Goal: Task Accomplishment & Management: Complete application form

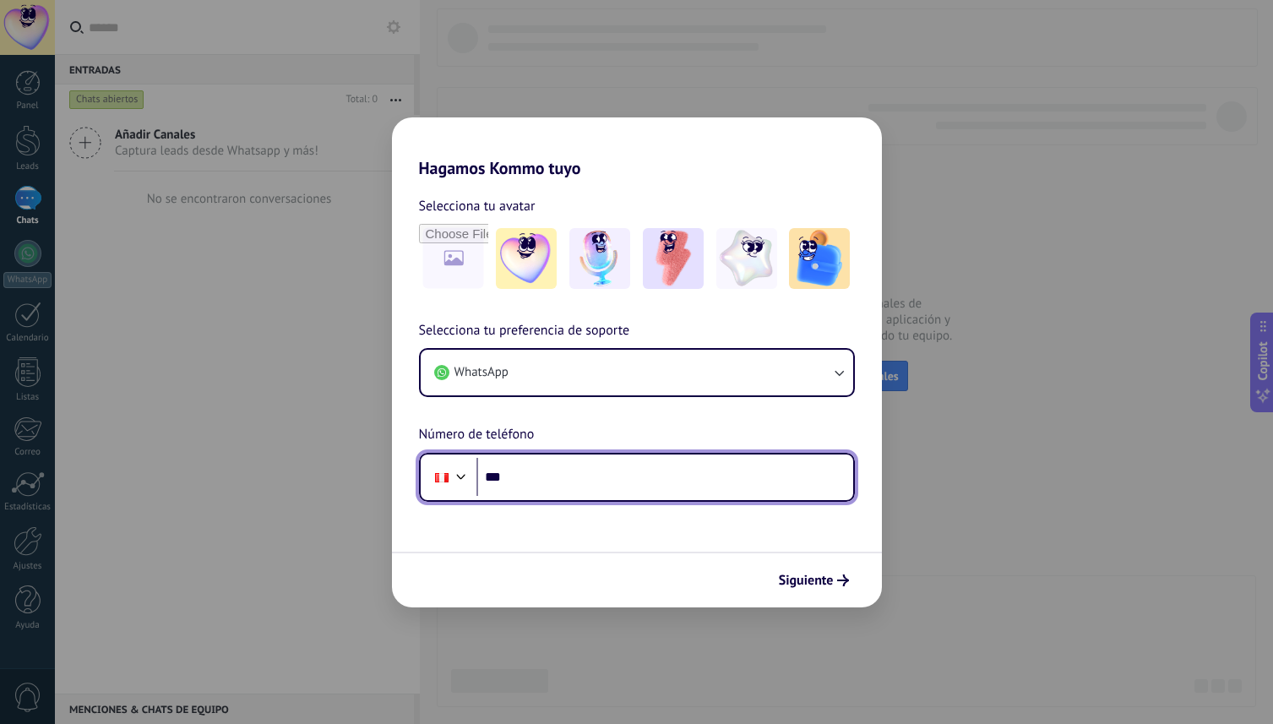
click at [556, 470] on input "***" at bounding box center [664, 477] width 377 height 39
type input "**********"
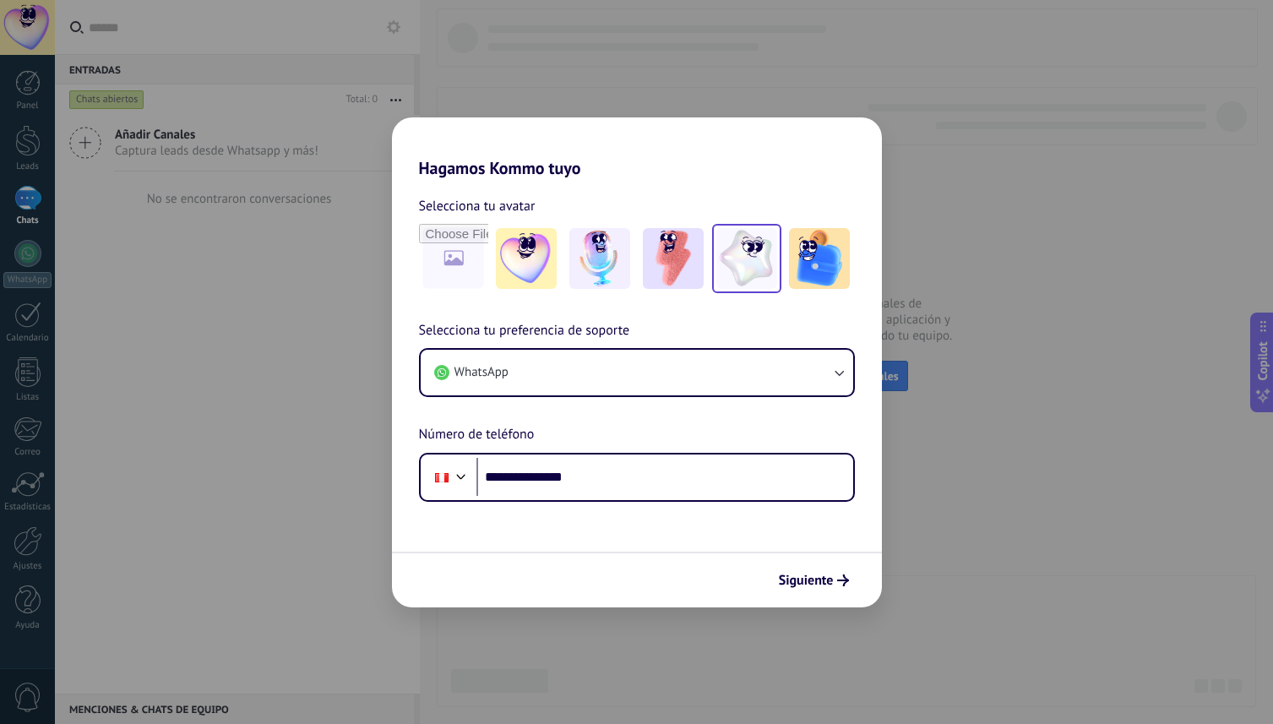
click at [754, 265] on img at bounding box center [746, 258] width 61 height 61
click at [694, 278] on img at bounding box center [673, 258] width 61 height 61
click at [770, 277] on img at bounding box center [746, 258] width 61 height 61
click at [678, 284] on img at bounding box center [673, 258] width 61 height 61
click at [716, 284] on img at bounding box center [746, 258] width 61 height 61
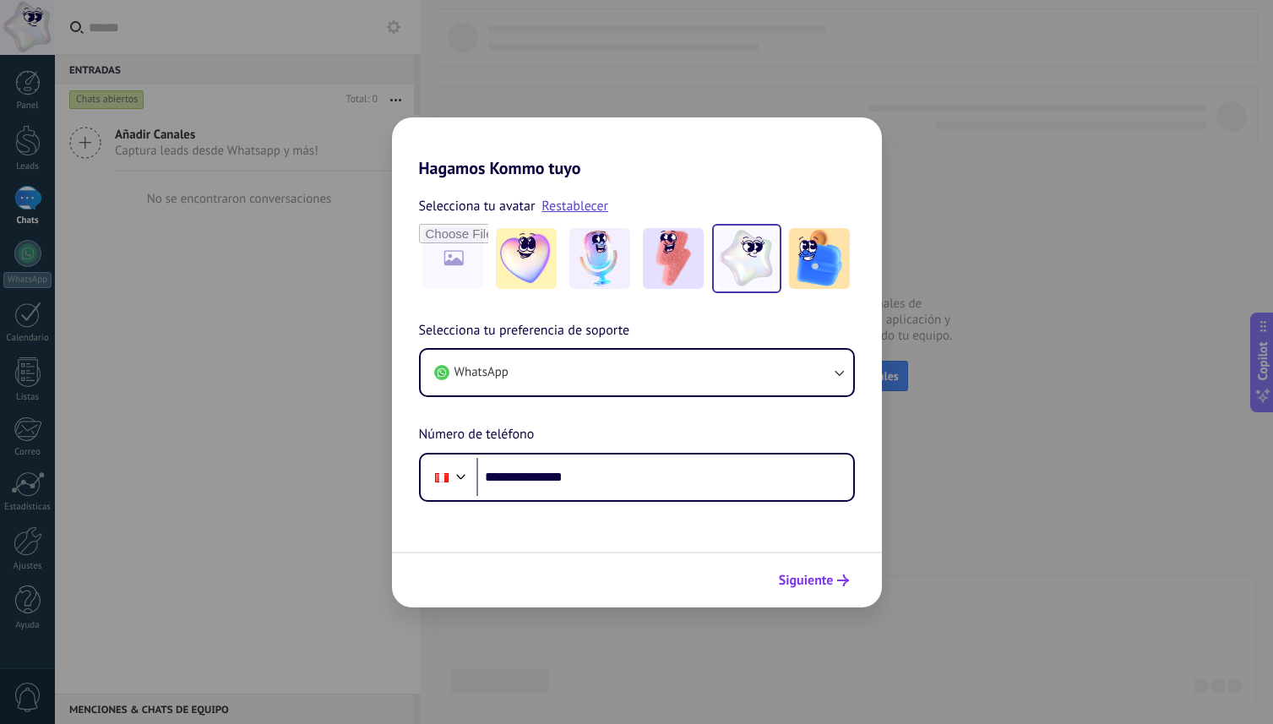
click at [825, 585] on span "Siguiente" at bounding box center [806, 580] width 55 height 12
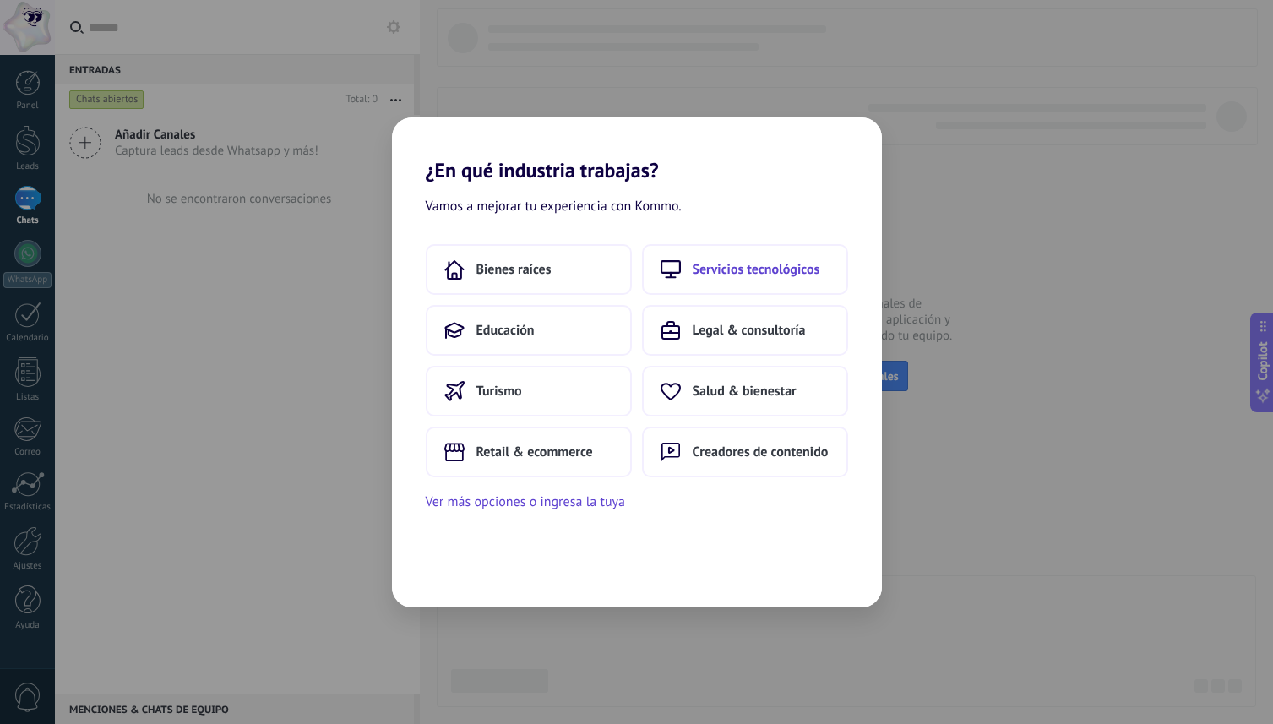
click at [748, 271] on span "Servicios tecnológicos" at bounding box center [757, 269] width 128 height 17
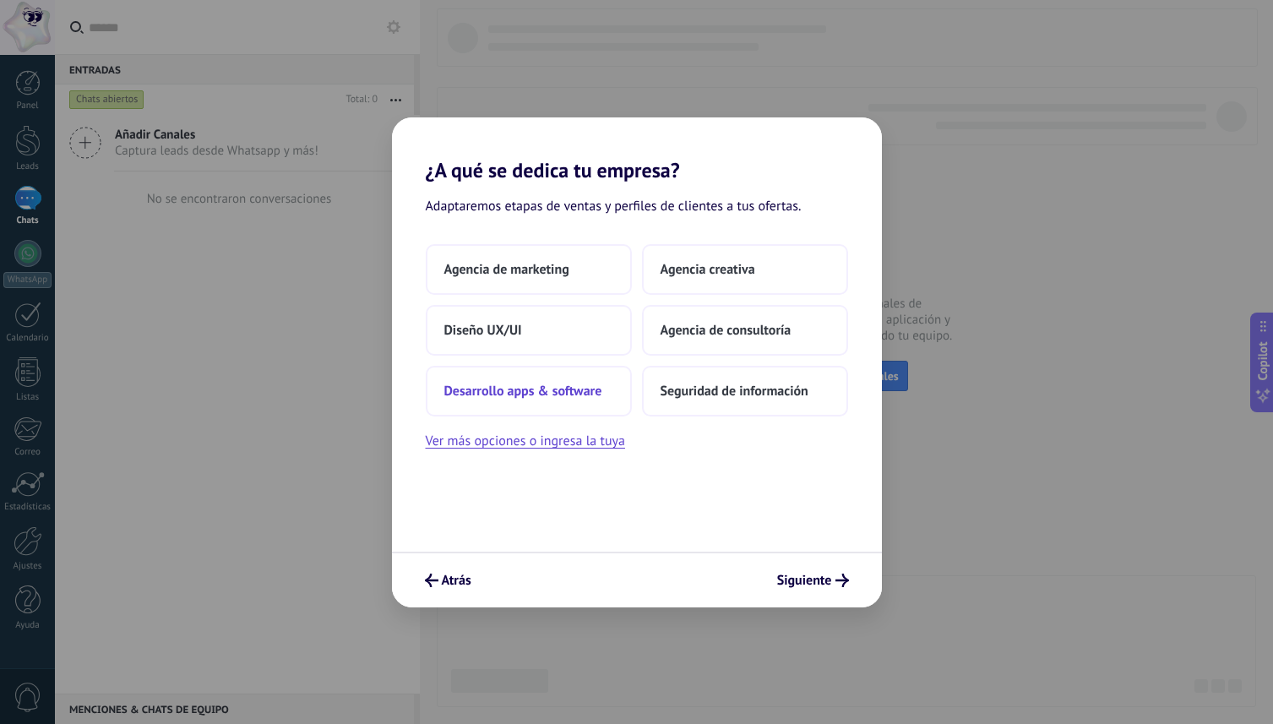
click at [562, 406] on button "Desarrollo apps & software" at bounding box center [529, 391] width 206 height 51
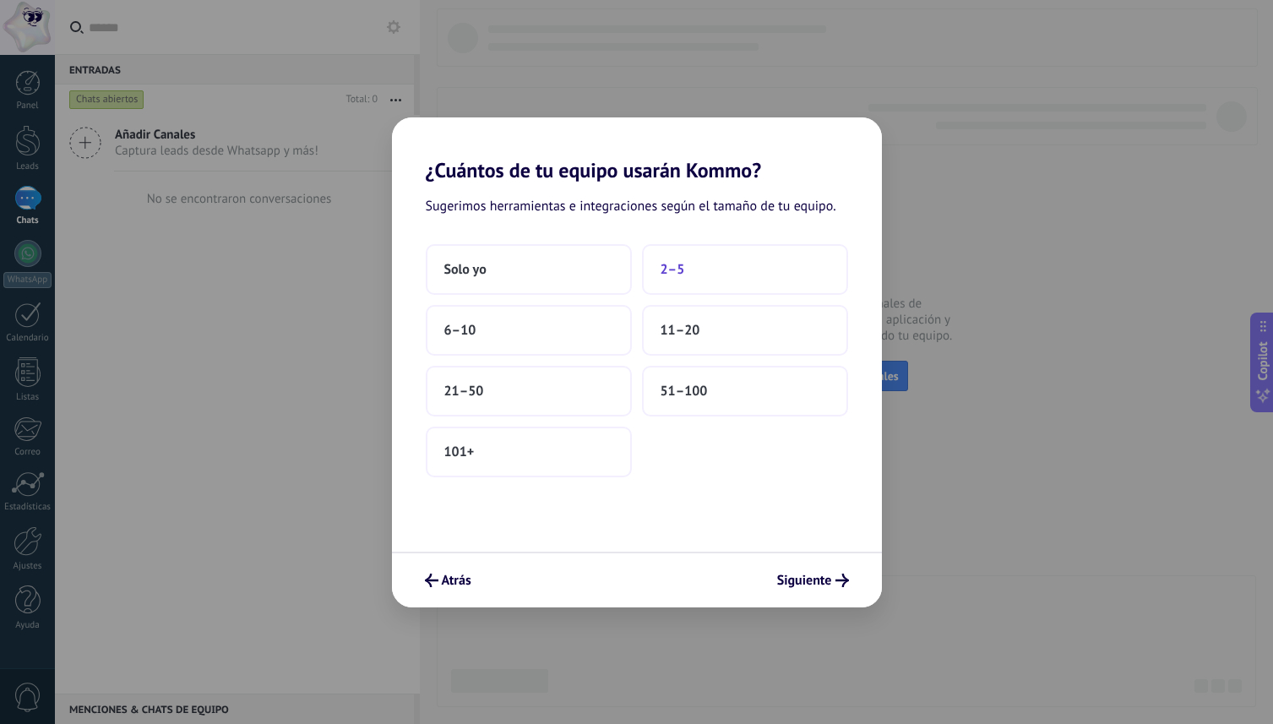
click at [725, 269] on button "2–5" at bounding box center [745, 269] width 206 height 51
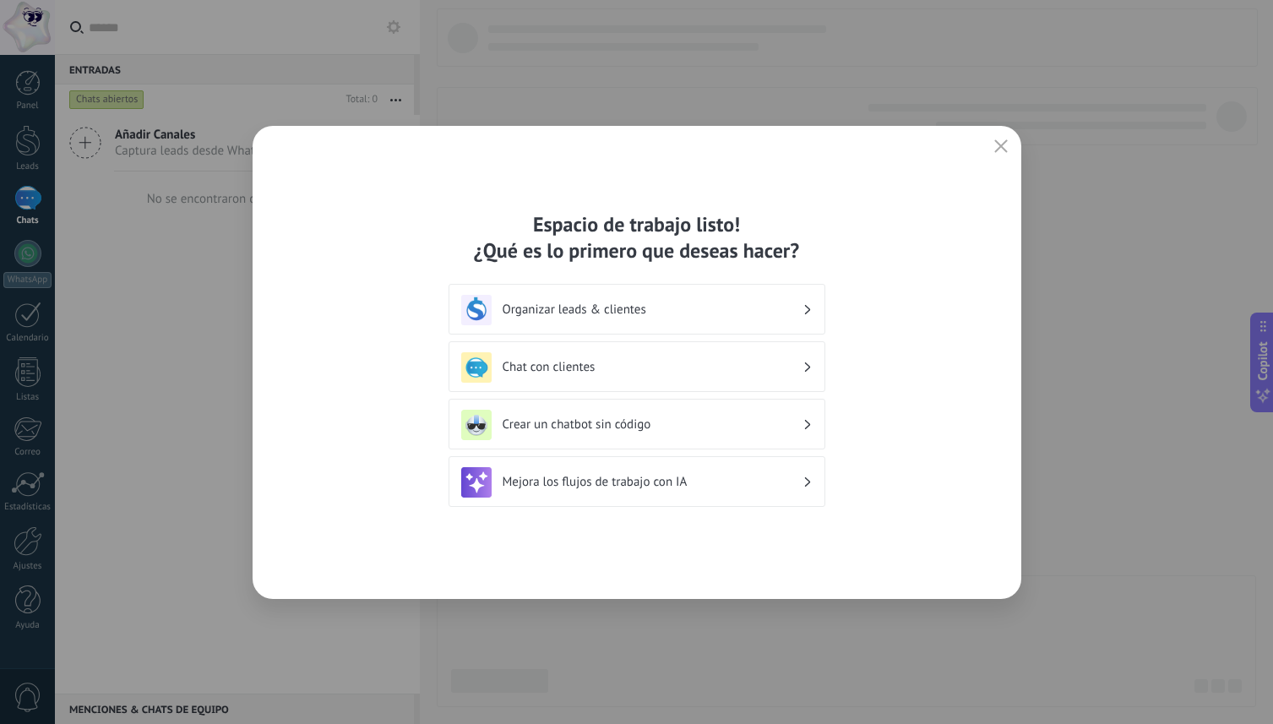
click at [645, 306] on h3 "Organizar leads & clientes" at bounding box center [653, 310] width 300 height 16
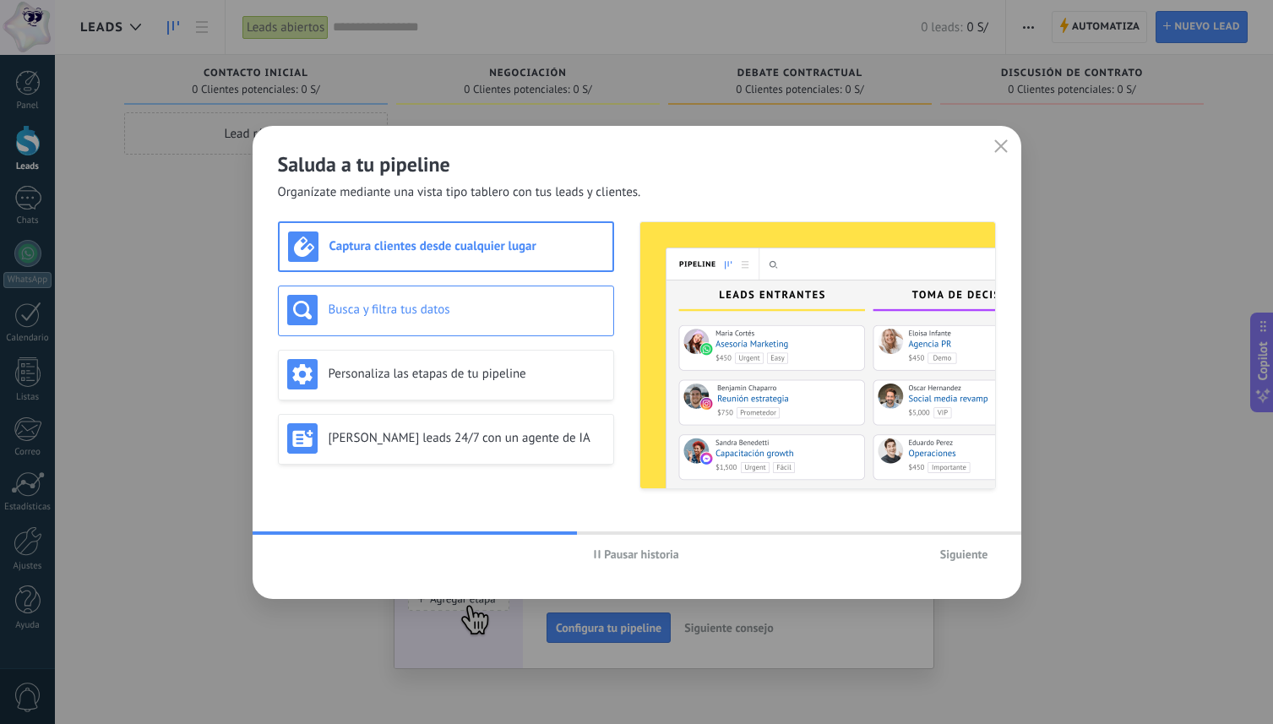
click at [427, 333] on div "Busca y filtra tus datos" at bounding box center [446, 311] width 336 height 51
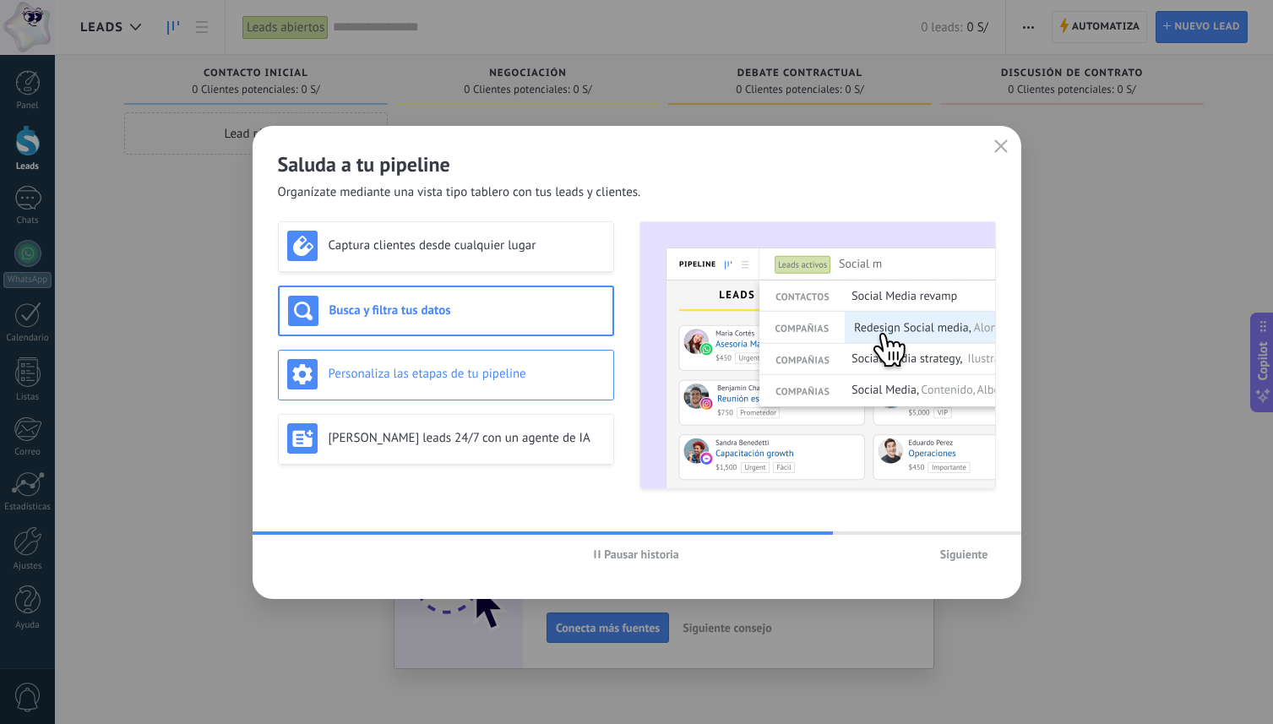
click at [519, 369] on h3 "Personaliza las etapas de tu pipeline" at bounding box center [467, 374] width 276 height 16
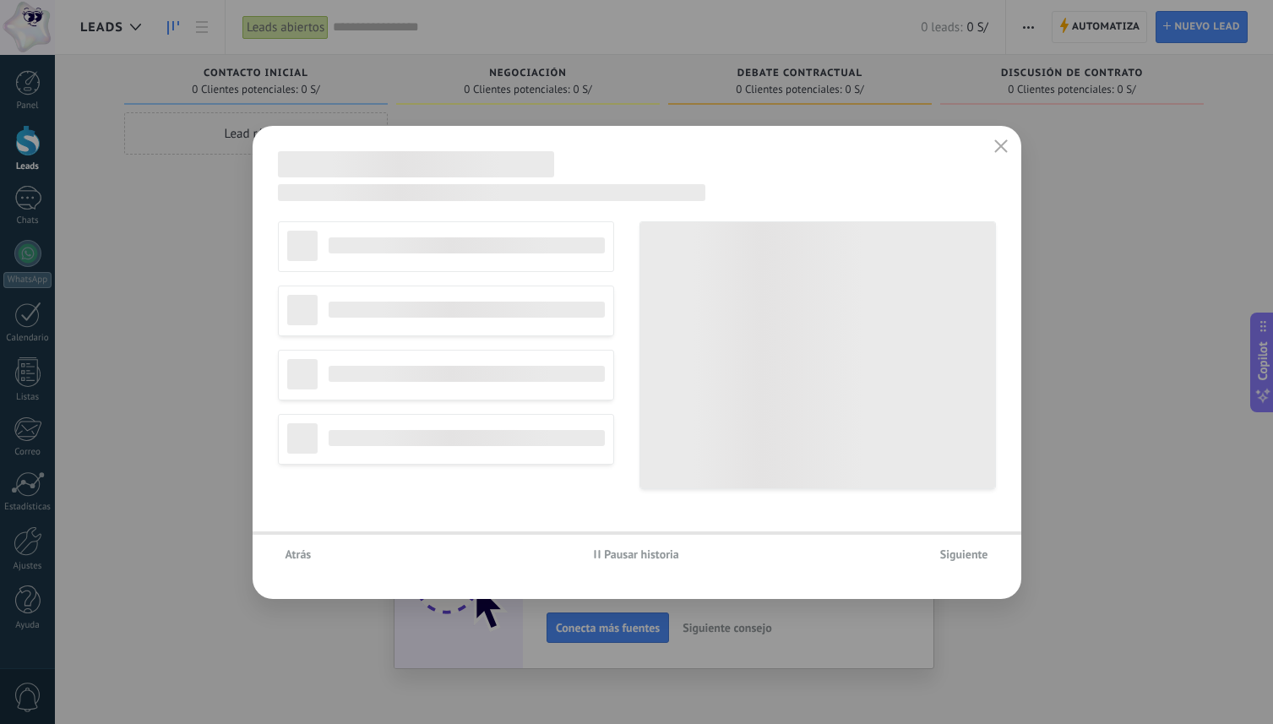
click at [451, 259] on div "No editar pipeline Agencia de viajes Servicios profesionales Agencia de marketi…" at bounding box center [446, 355] width 336 height 268
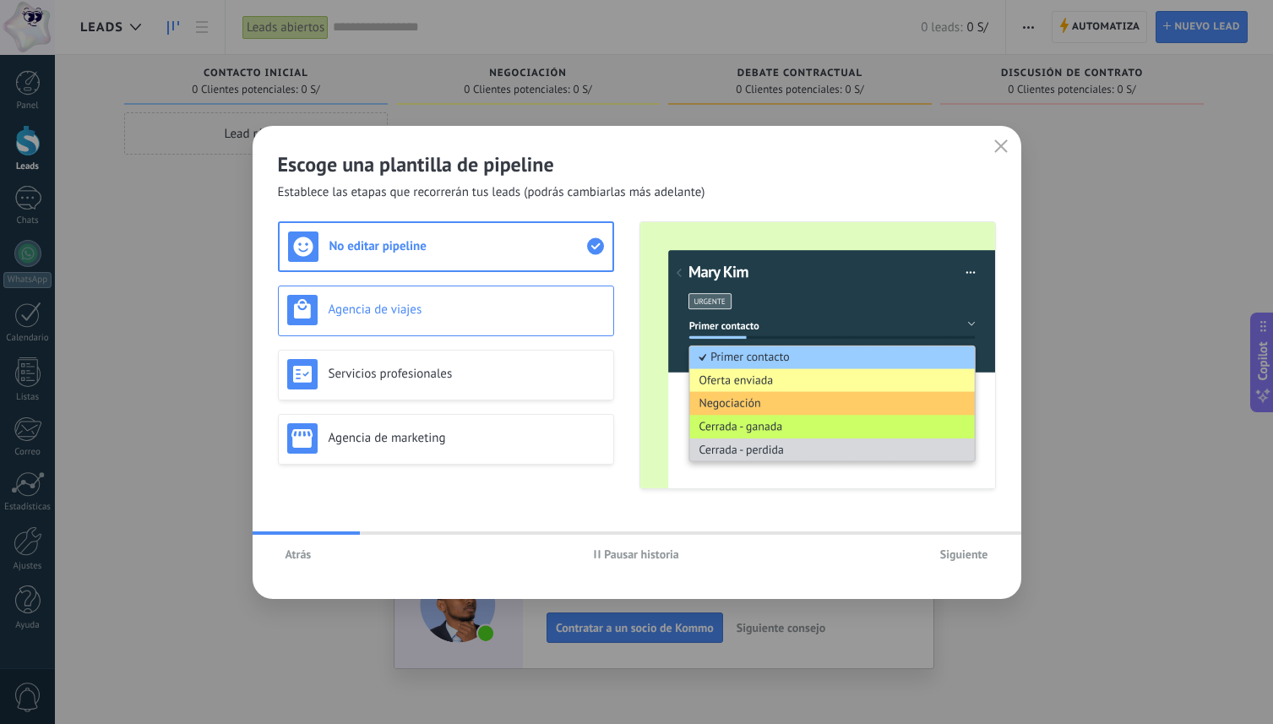
click at [442, 313] on h3 "Agencia de viajes" at bounding box center [467, 310] width 276 height 16
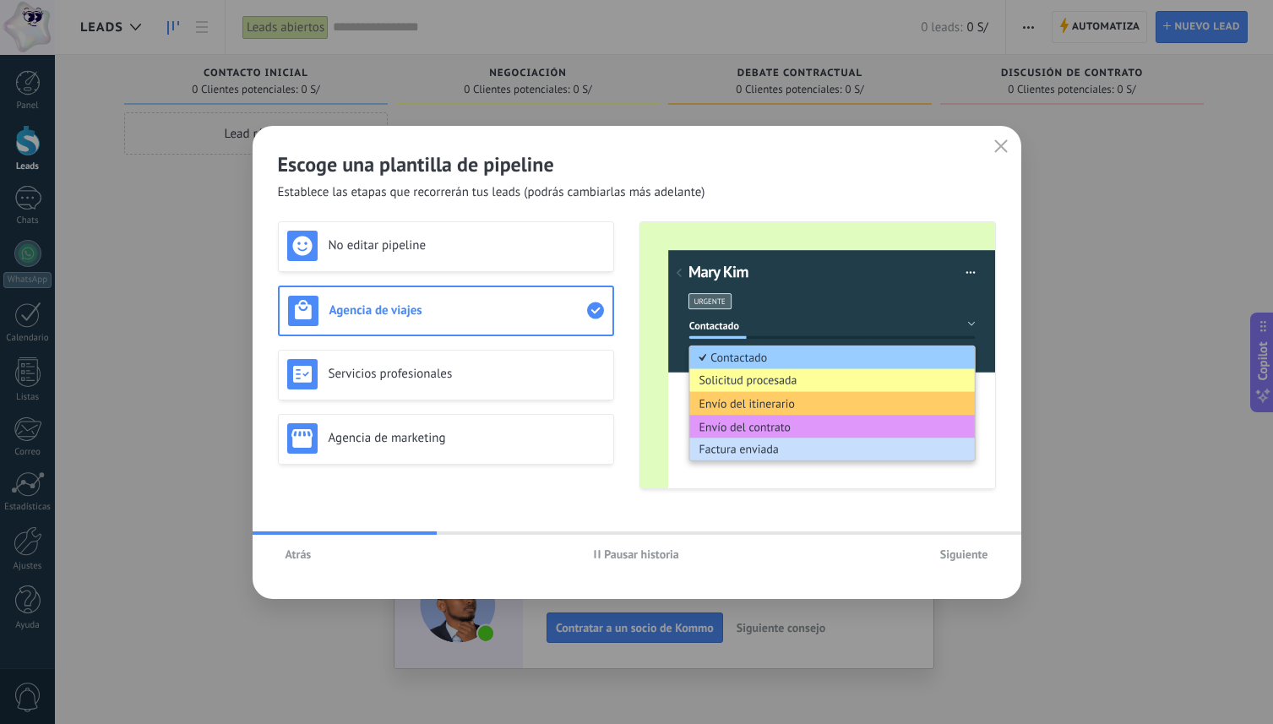
click at [294, 560] on span "Atrás" at bounding box center [299, 554] width 26 height 12
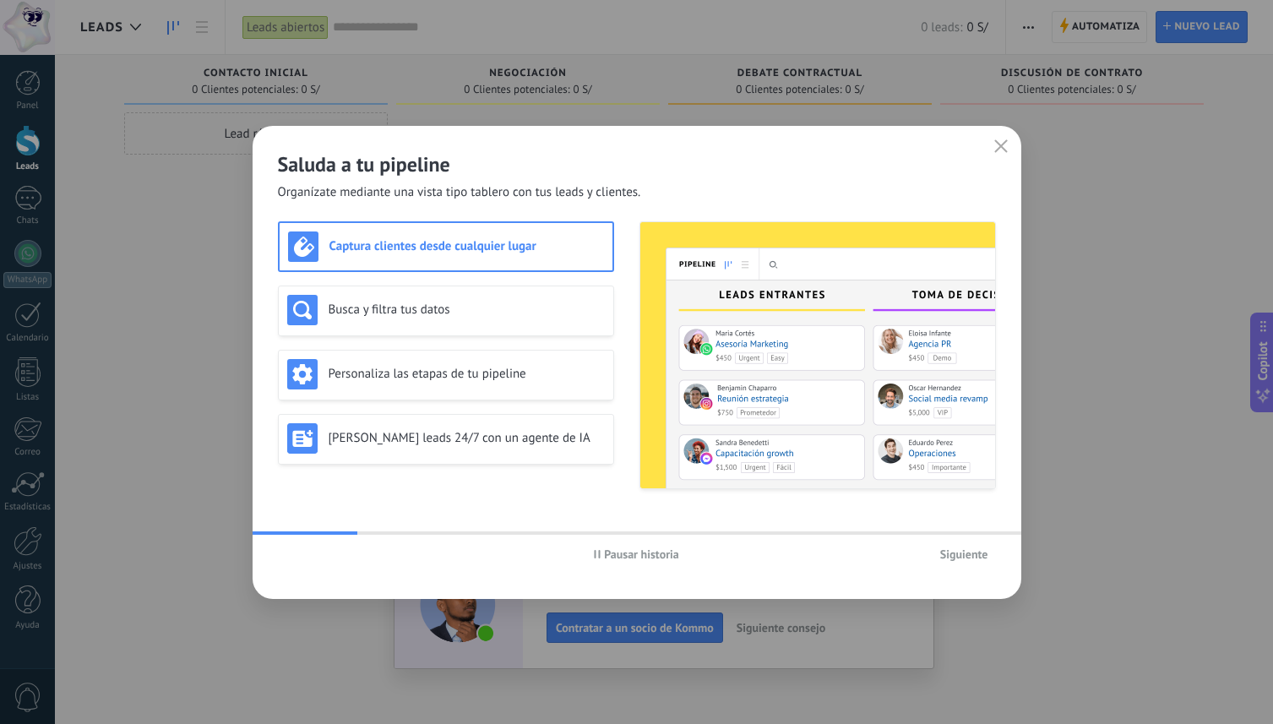
click at [606, 556] on span "Pausar historia" at bounding box center [641, 554] width 75 height 12
click at [434, 367] on h3 "Personaliza las etapas de tu pipeline" at bounding box center [467, 374] width 276 height 16
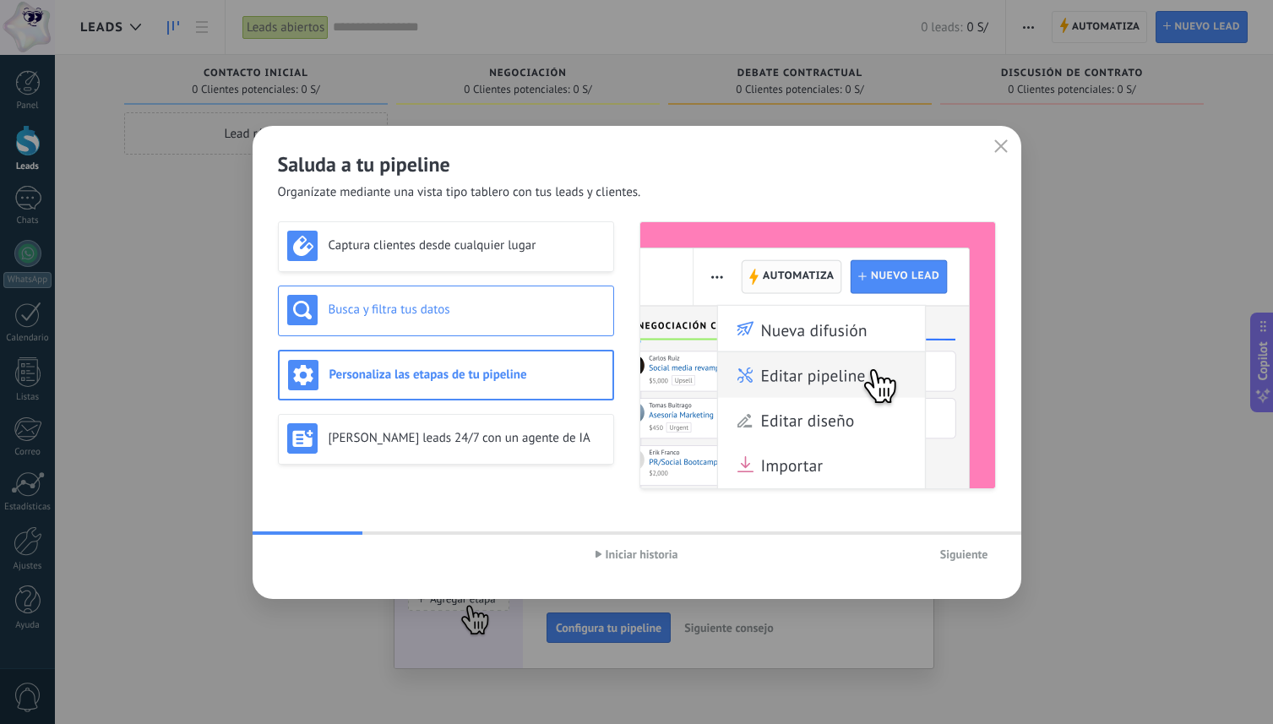
click at [442, 308] on h3 "Busca y filtra tus datos" at bounding box center [467, 310] width 276 height 16
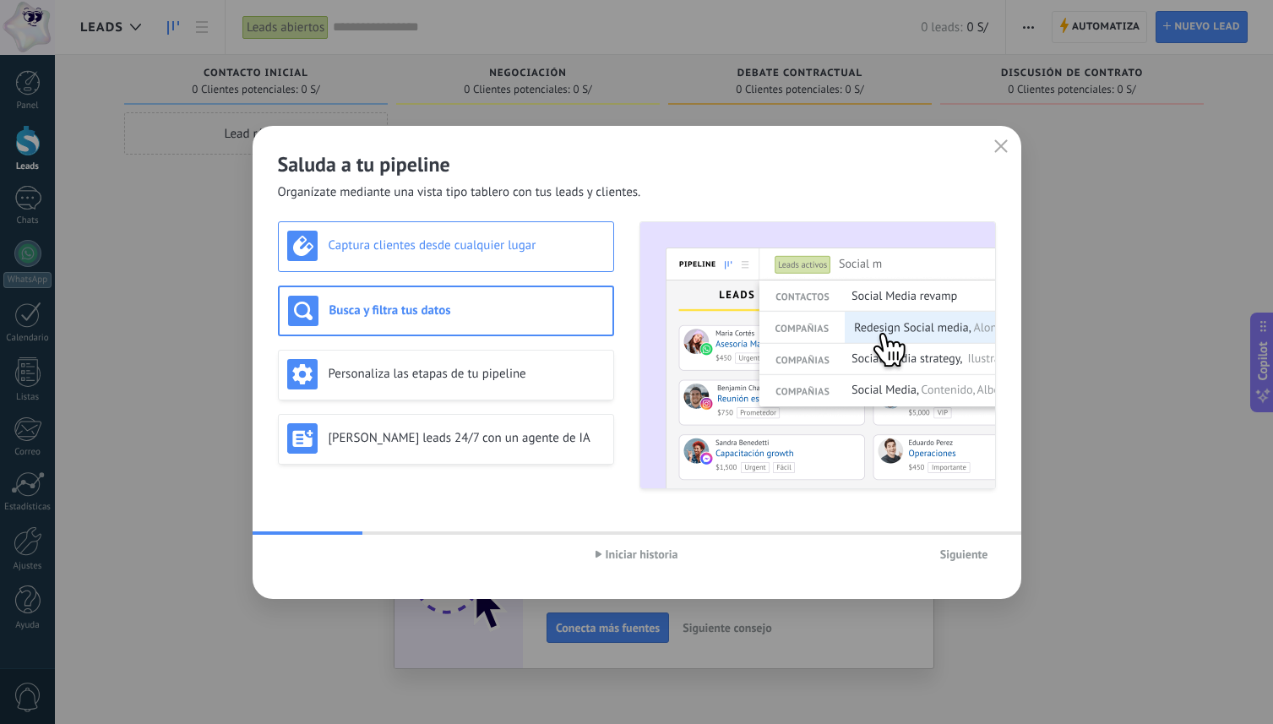
click at [444, 250] on h3 "Captura clientes desde cualquier lugar" at bounding box center [467, 245] width 276 height 16
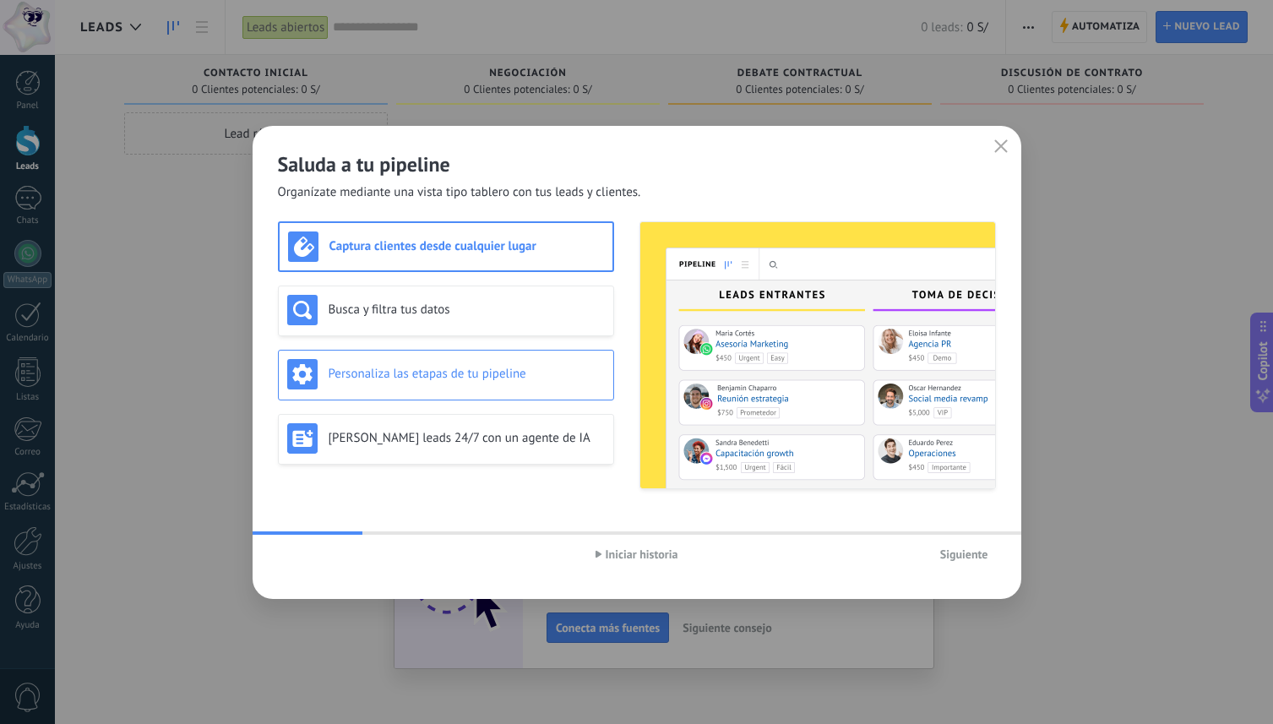
click at [430, 353] on div "Personaliza las etapas de tu pipeline" at bounding box center [446, 375] width 336 height 51
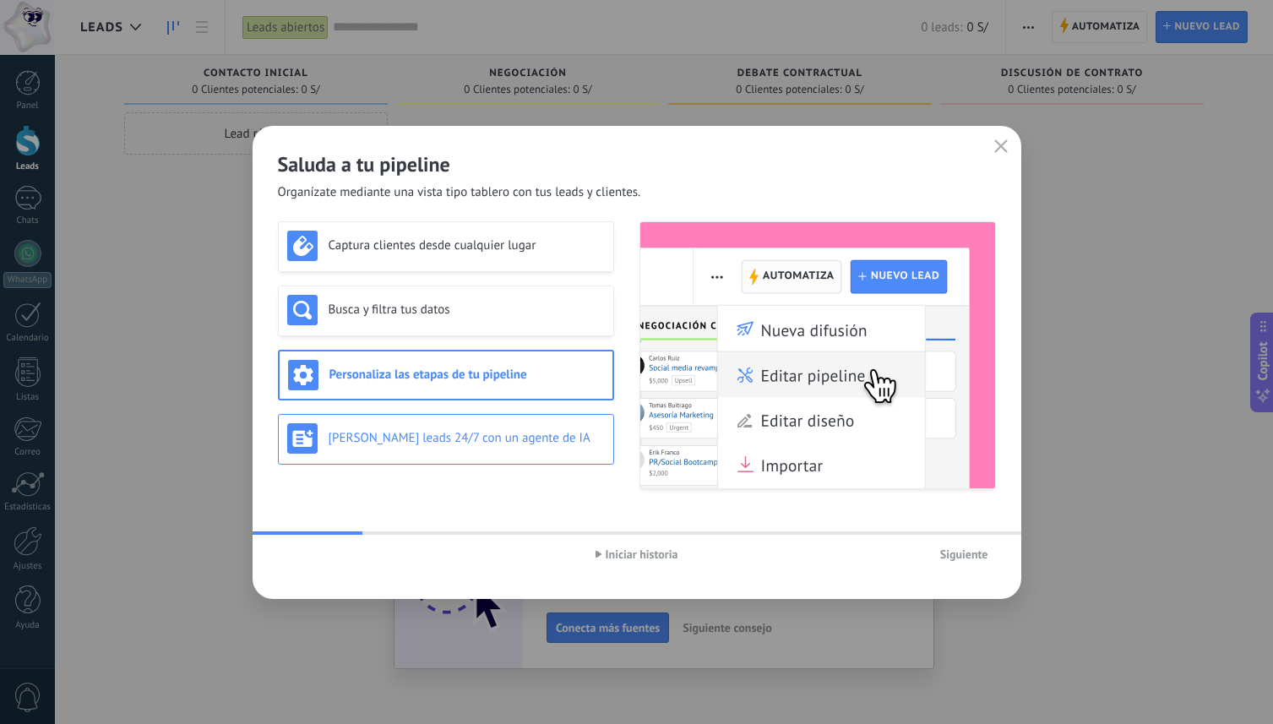
click at [397, 441] on h3 "Genera leads 24/7 con un agente de IA" at bounding box center [467, 438] width 276 height 16
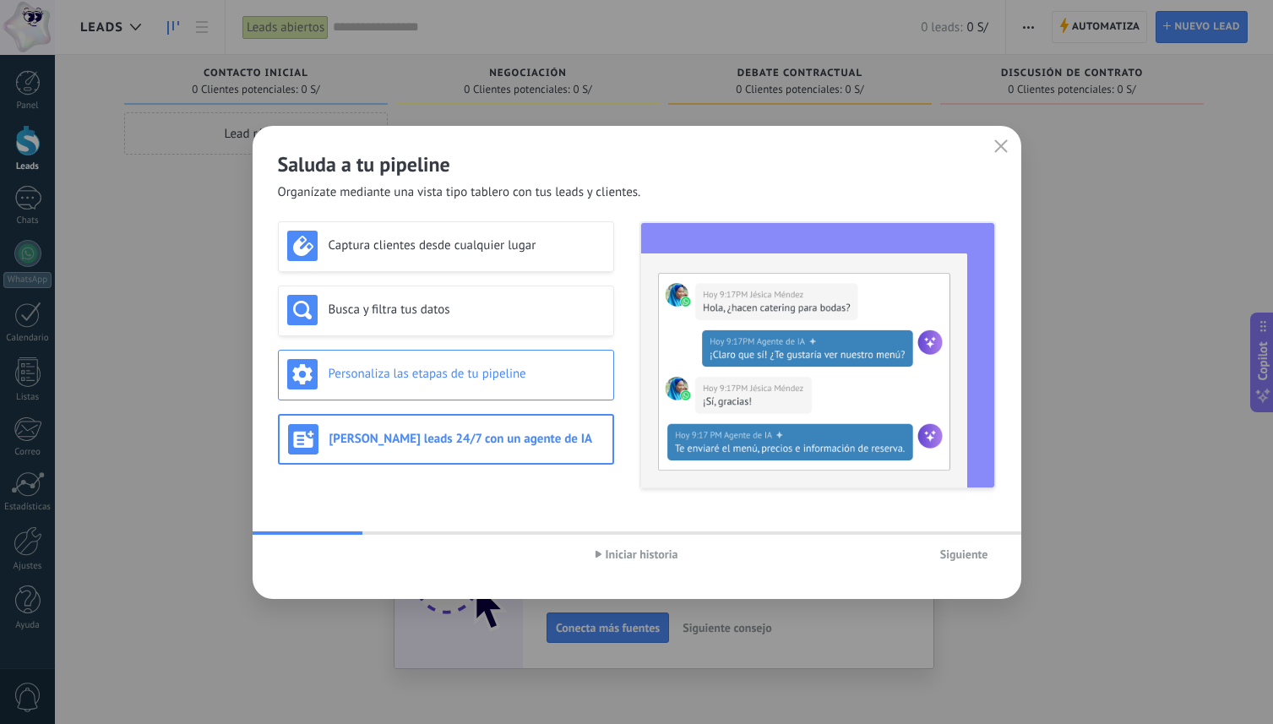
click at [410, 379] on h3 "Personaliza las etapas de tu pipeline" at bounding box center [467, 374] width 276 height 16
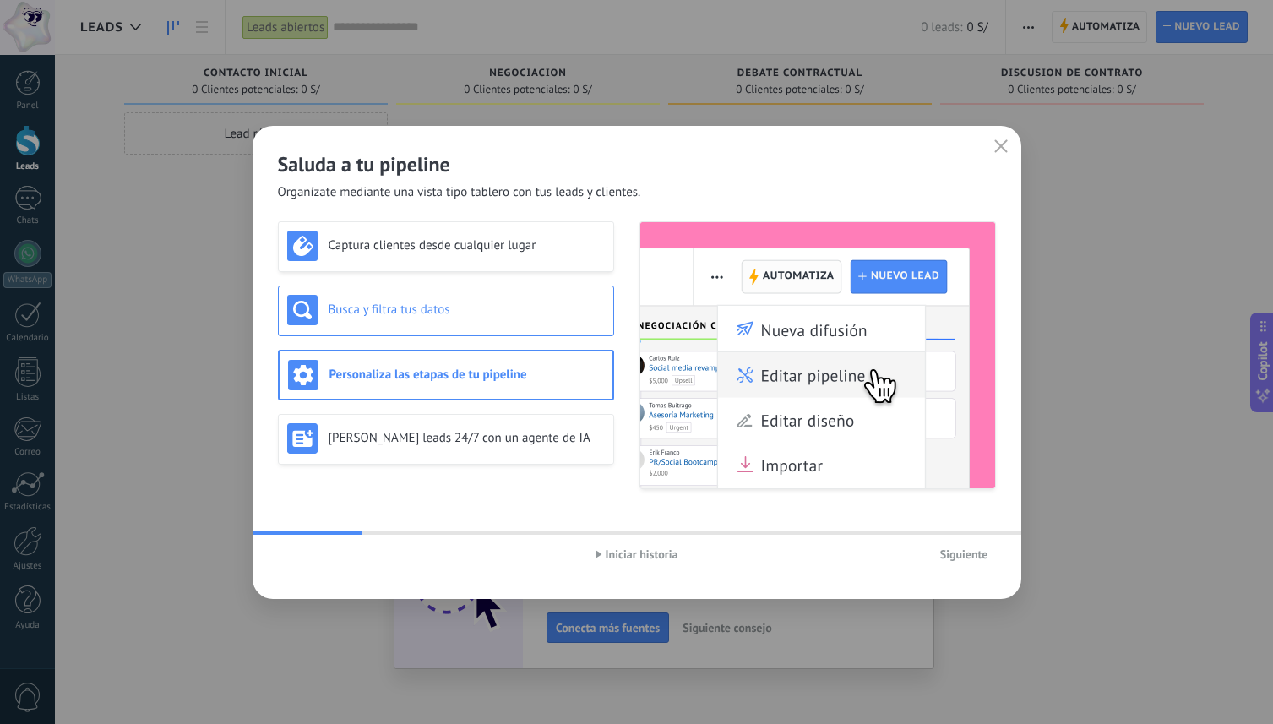
click at [411, 313] on h3 "Busca y filtra tus datos" at bounding box center [467, 310] width 276 height 16
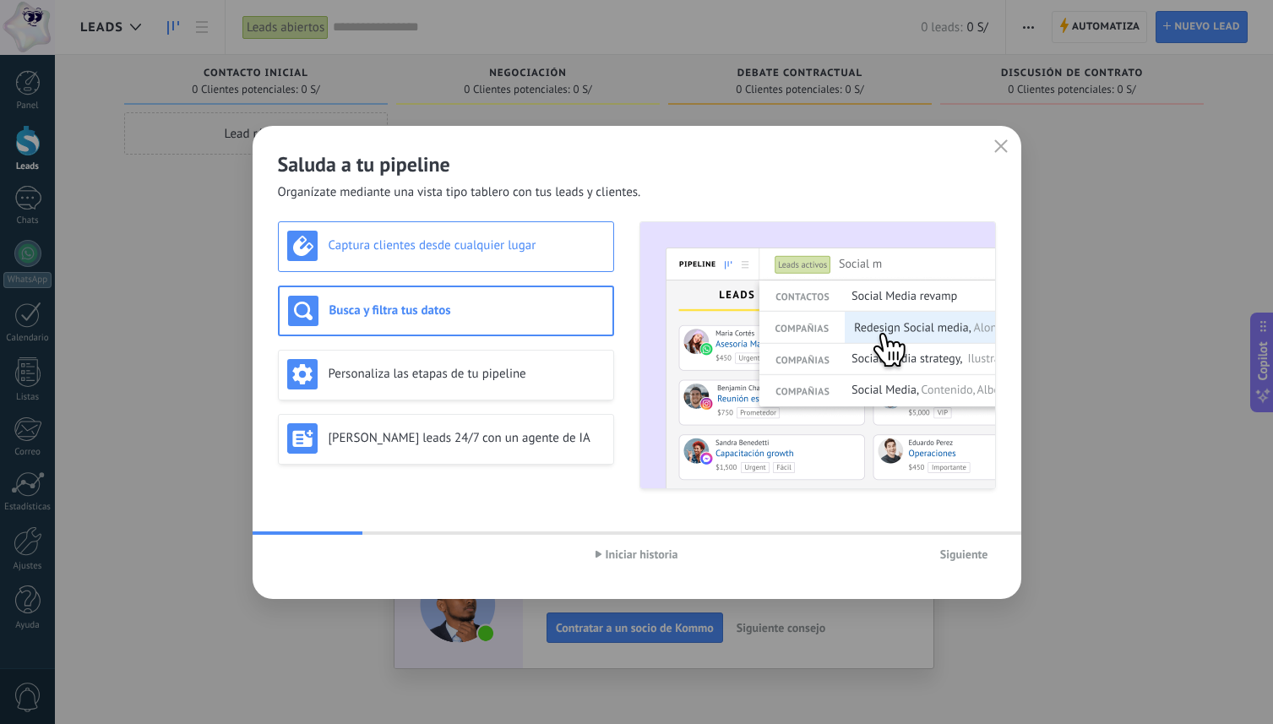
click at [422, 263] on div "Captura clientes desde cualquier lugar" at bounding box center [446, 246] width 336 height 51
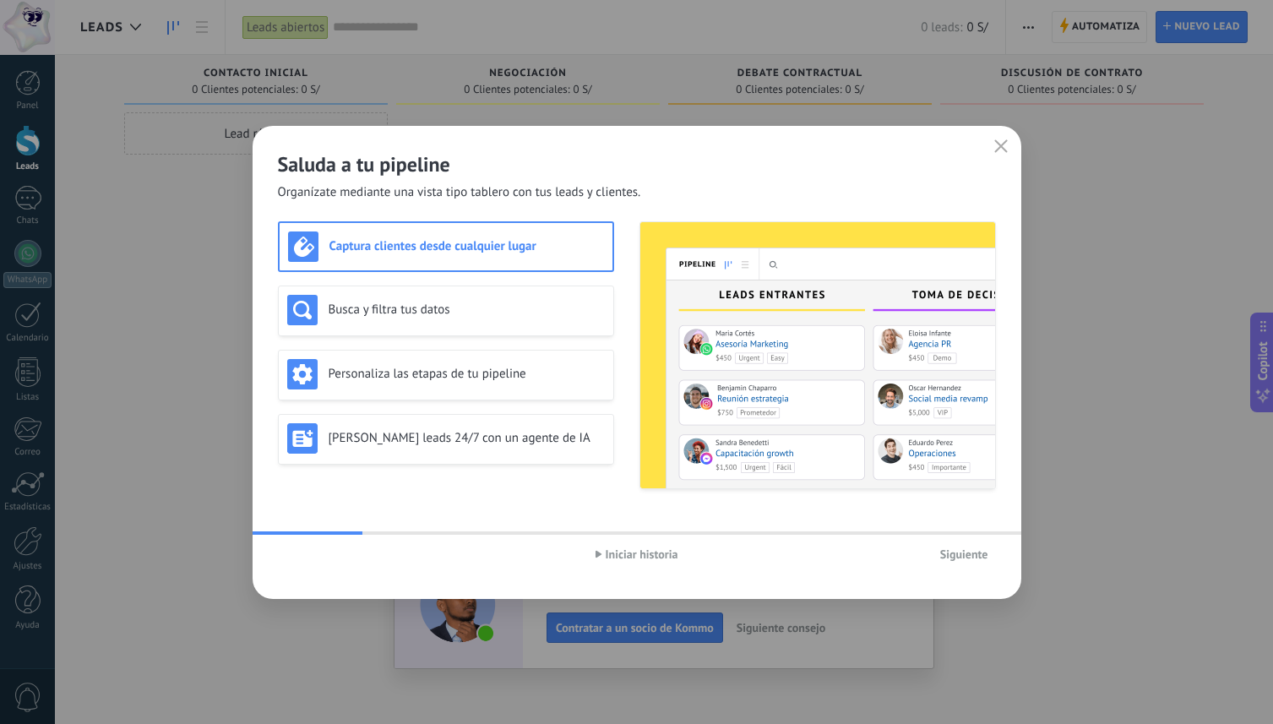
click at [981, 555] on span "Siguiente" at bounding box center [964, 554] width 48 height 12
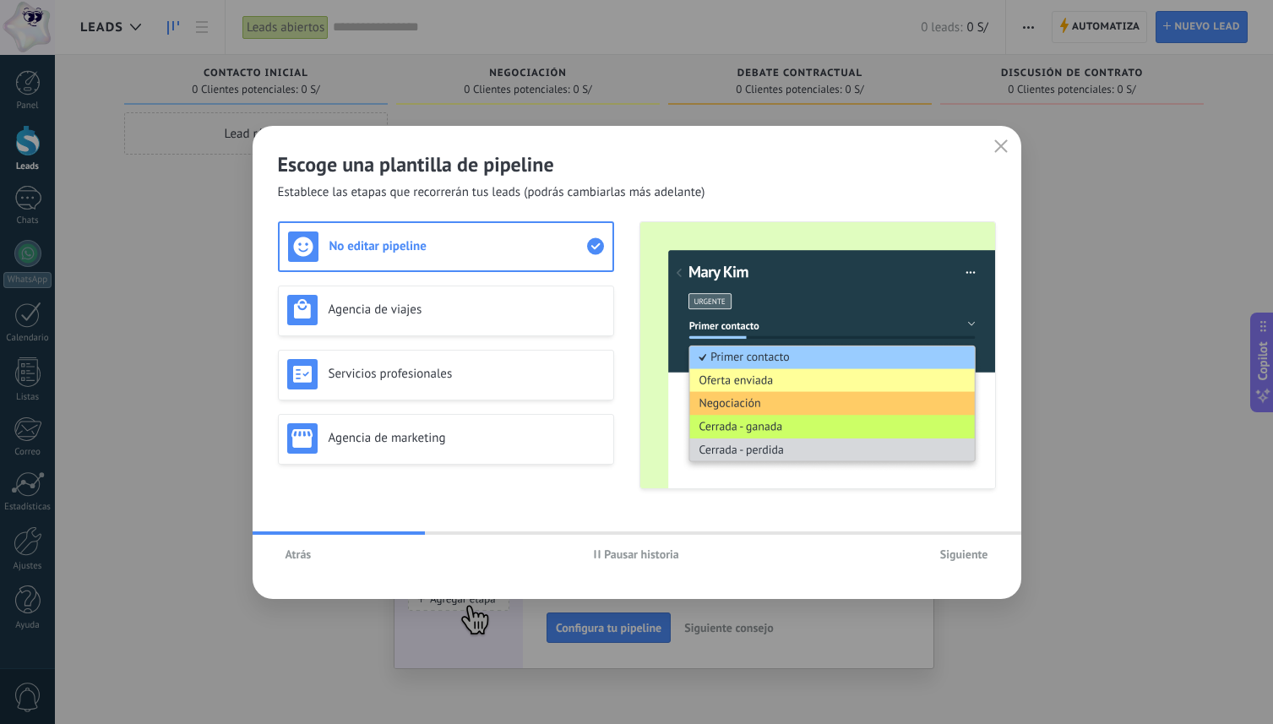
click at [618, 553] on span "Pausar historia" at bounding box center [641, 554] width 75 height 12
click at [472, 372] on h3 "Servicios profesionales" at bounding box center [467, 374] width 276 height 16
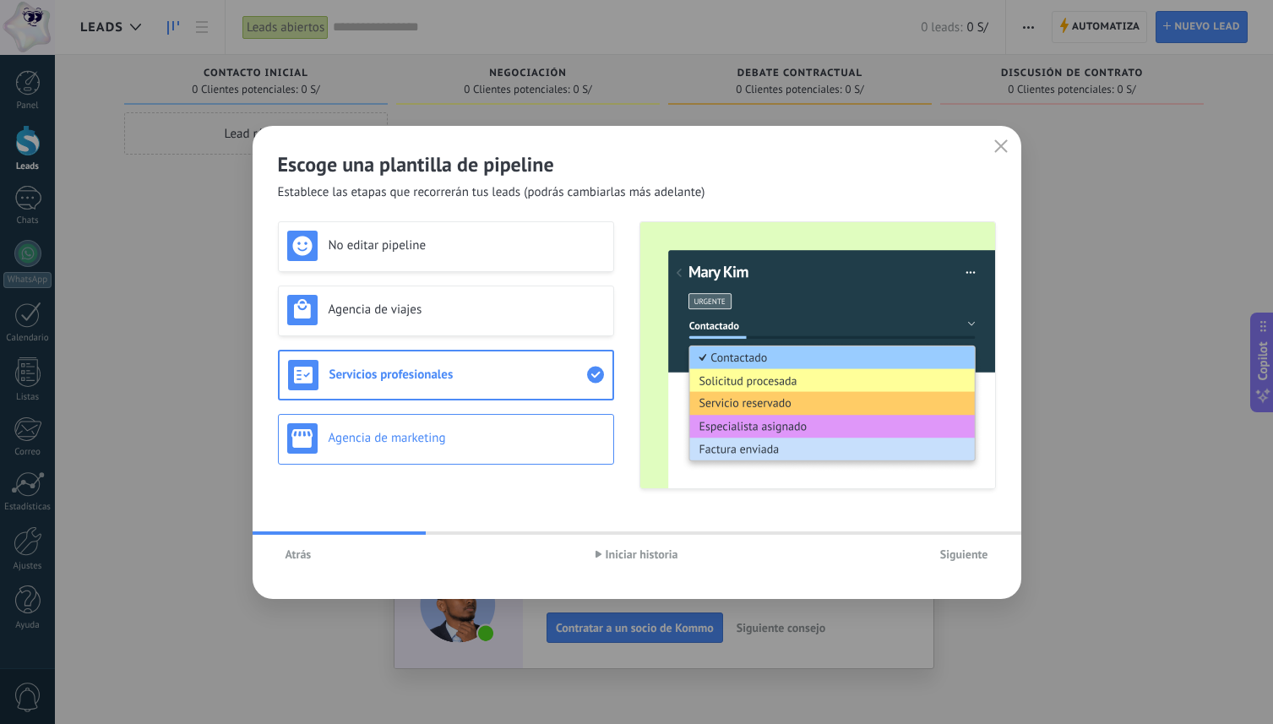
click at [438, 440] on h3 "Agencia de marketing" at bounding box center [467, 438] width 276 height 16
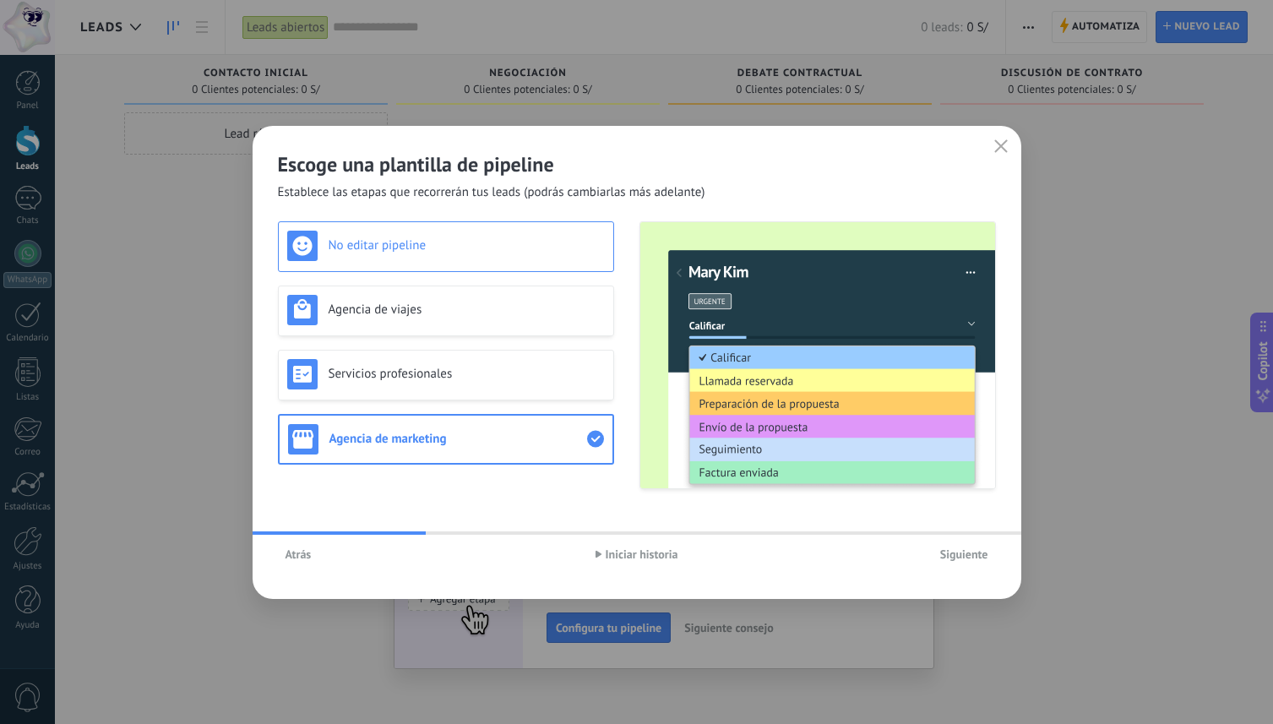
click at [476, 250] on h3 "No editar pipeline" at bounding box center [467, 245] width 276 height 16
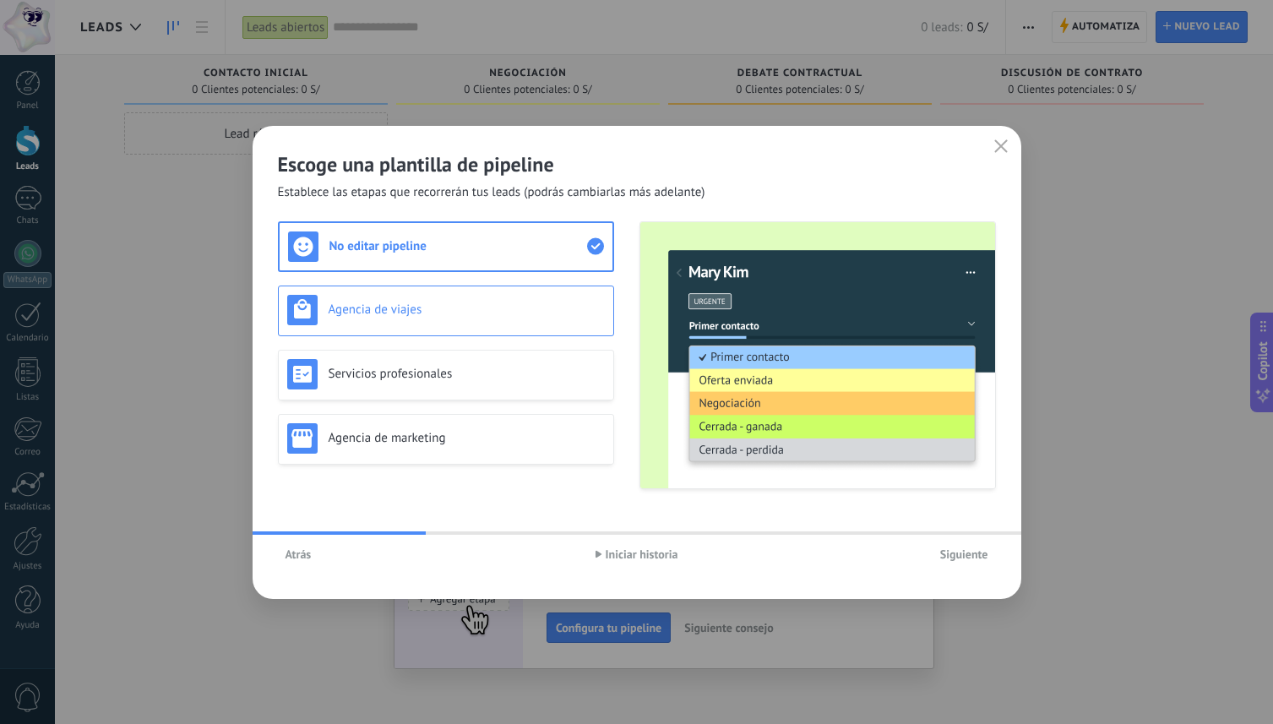
click at [459, 313] on h3 "Agencia de viajes" at bounding box center [467, 310] width 276 height 16
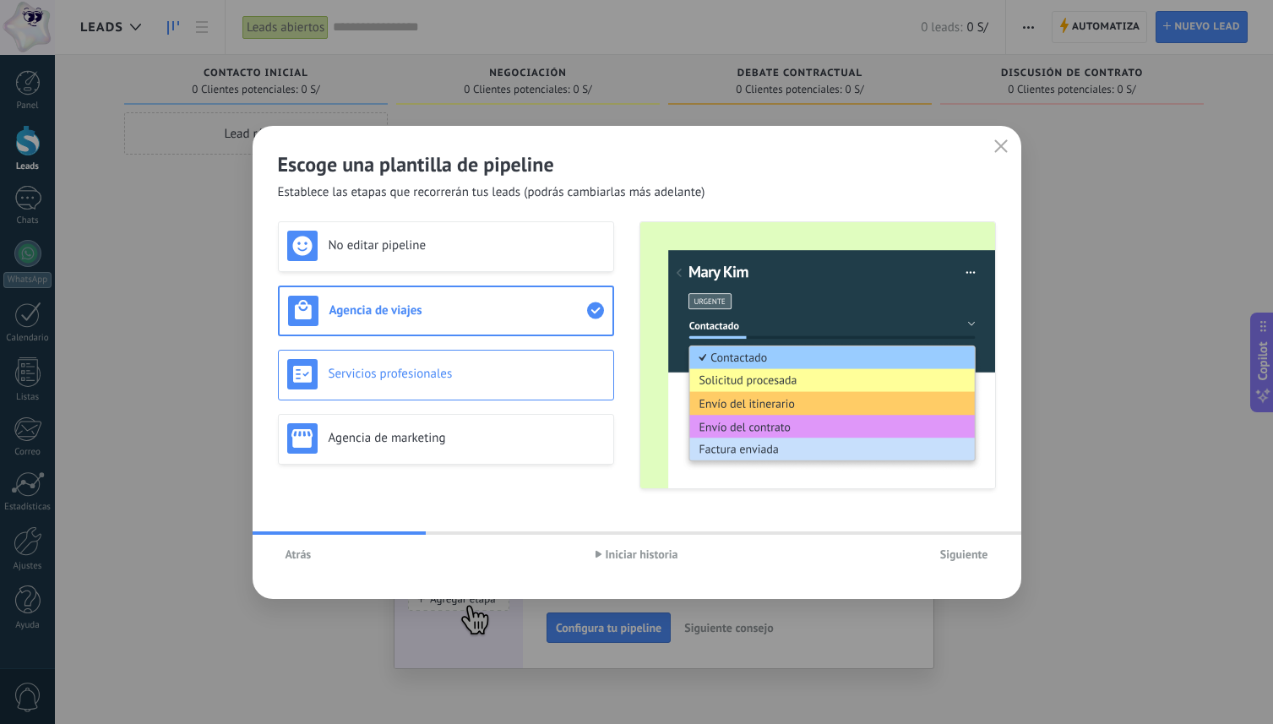
click at [442, 382] on div "Servicios profesionales" at bounding box center [446, 374] width 318 height 30
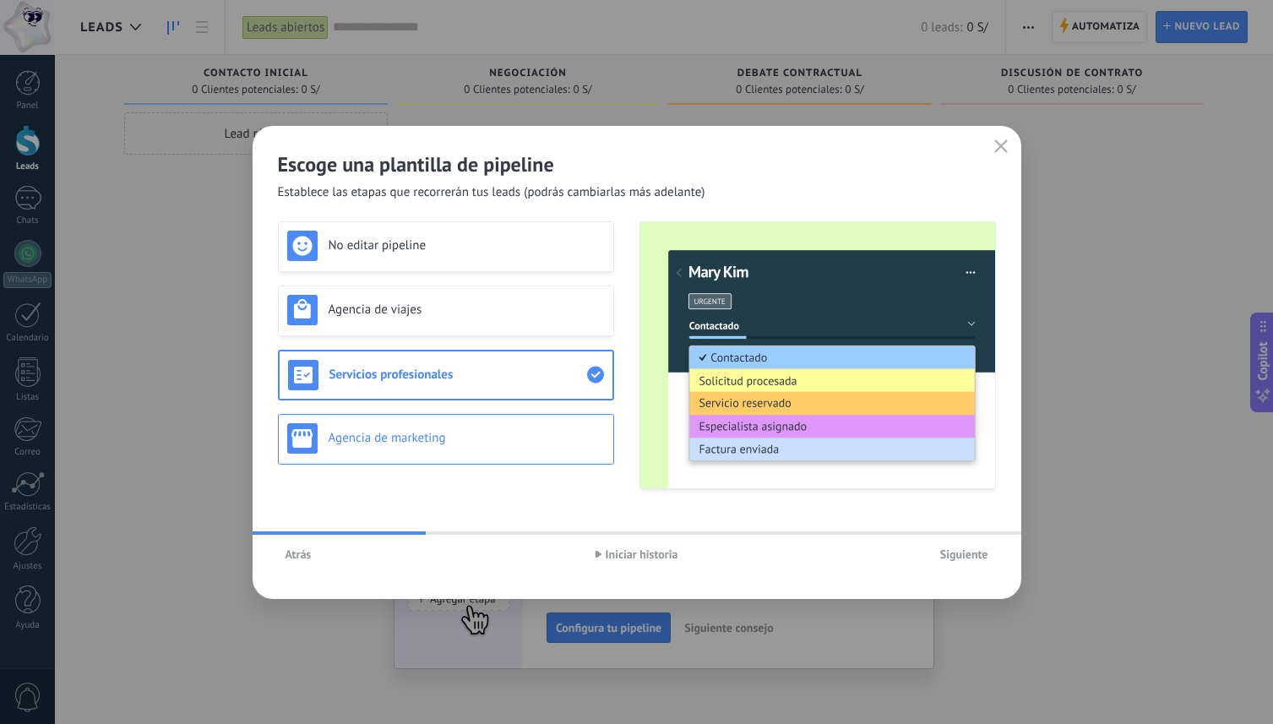
click at [420, 460] on div "Agencia de marketing" at bounding box center [446, 439] width 336 height 51
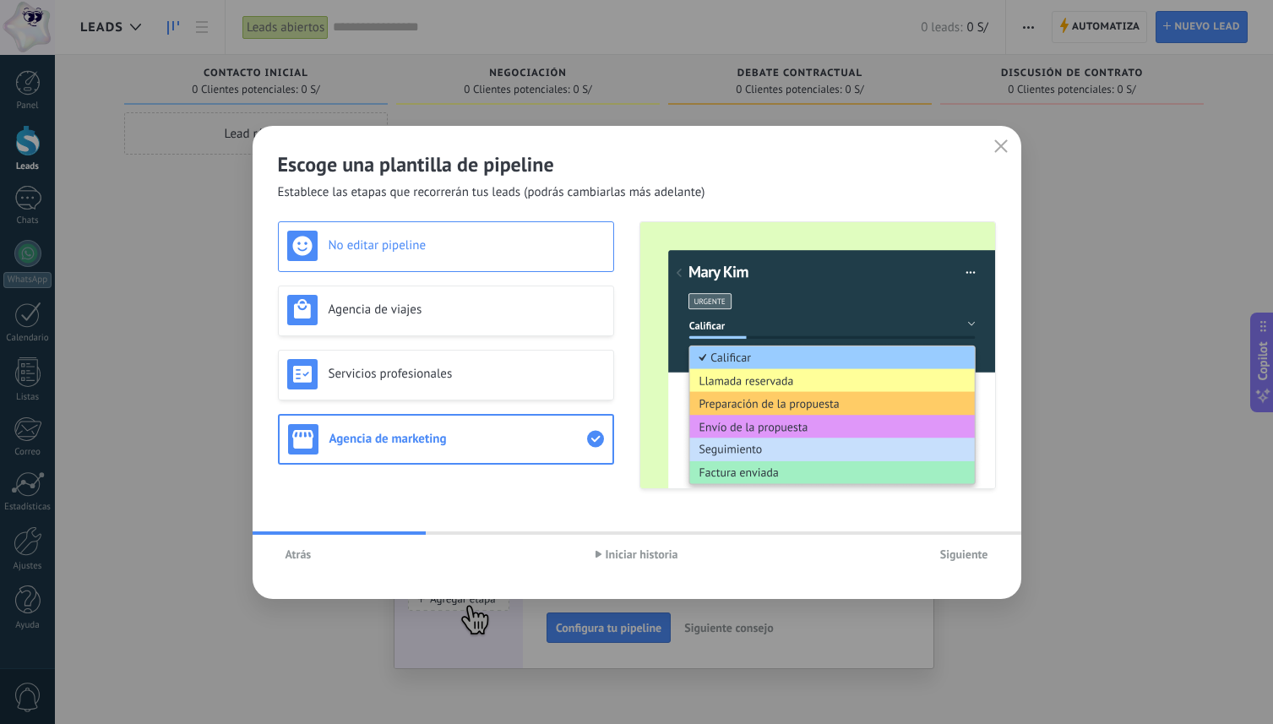
click at [458, 241] on h3 "No editar pipeline" at bounding box center [467, 245] width 276 height 16
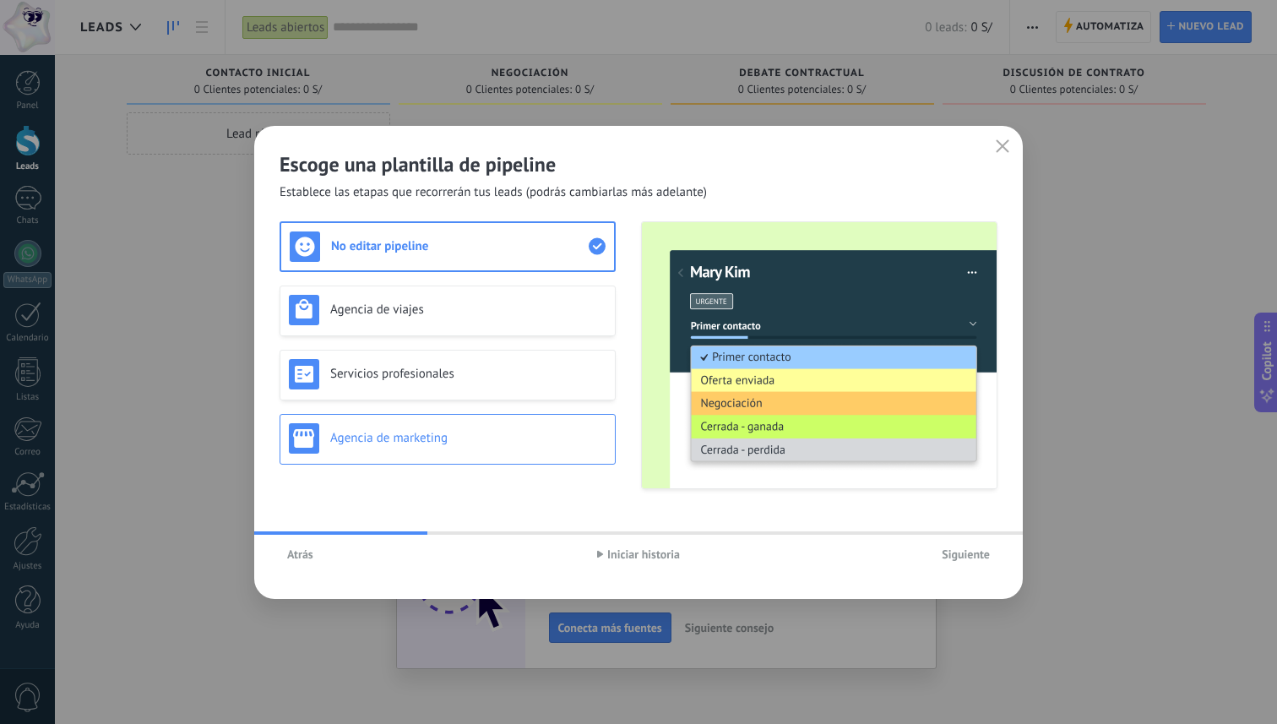
click at [556, 453] on div "Agencia de marketing" at bounding box center [448, 439] width 336 height 51
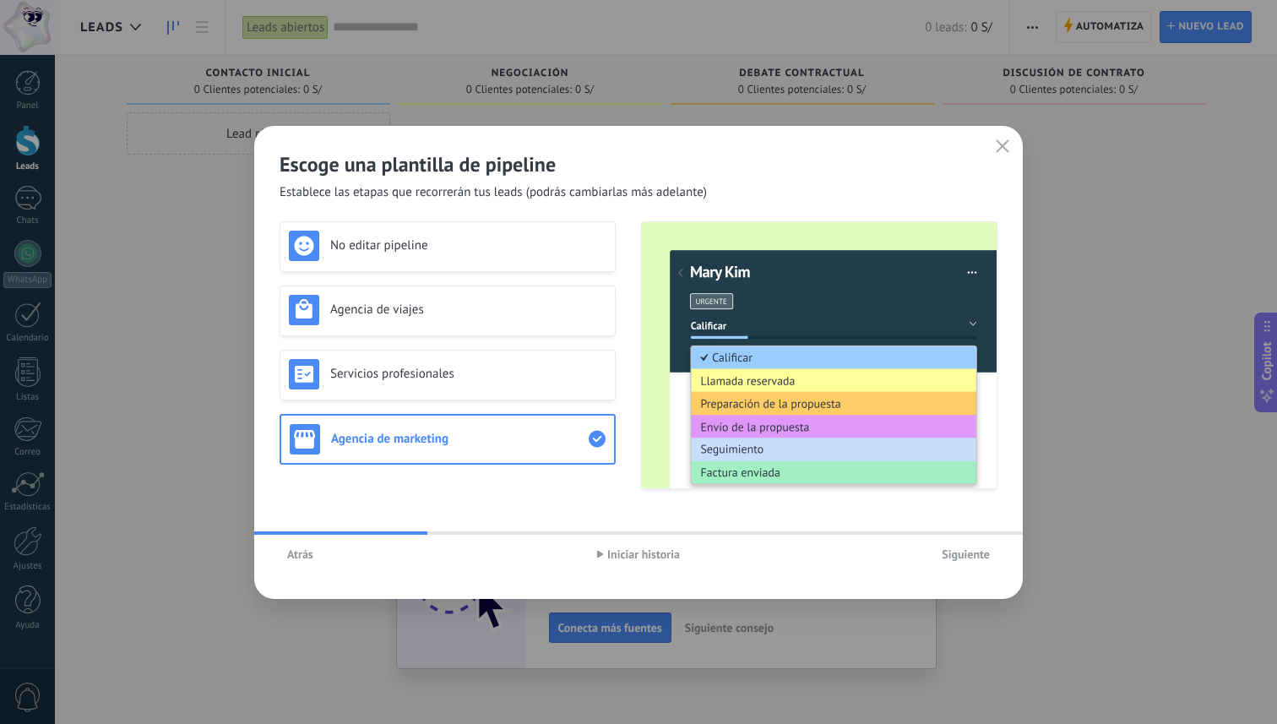
click at [966, 558] on span "Siguiente" at bounding box center [966, 554] width 48 height 12
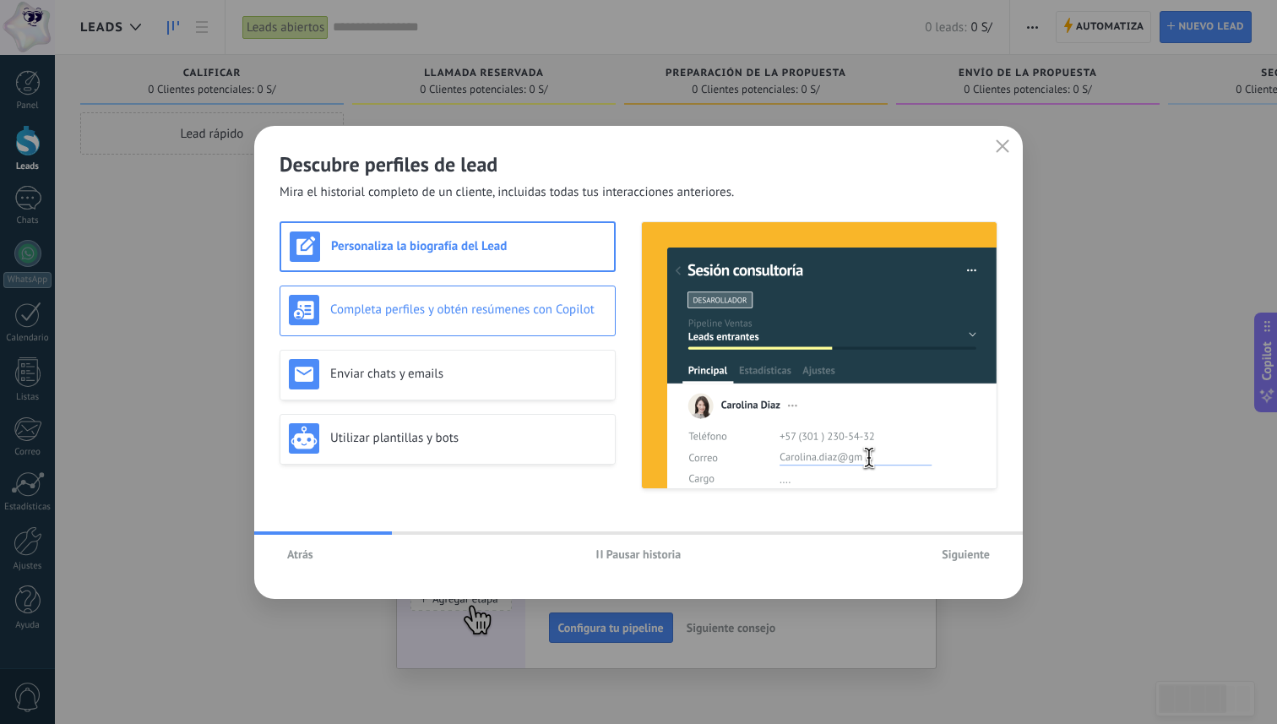
click at [386, 311] on h3 "Completa perfiles y obtén resúmenes con Copilot" at bounding box center [468, 310] width 276 height 16
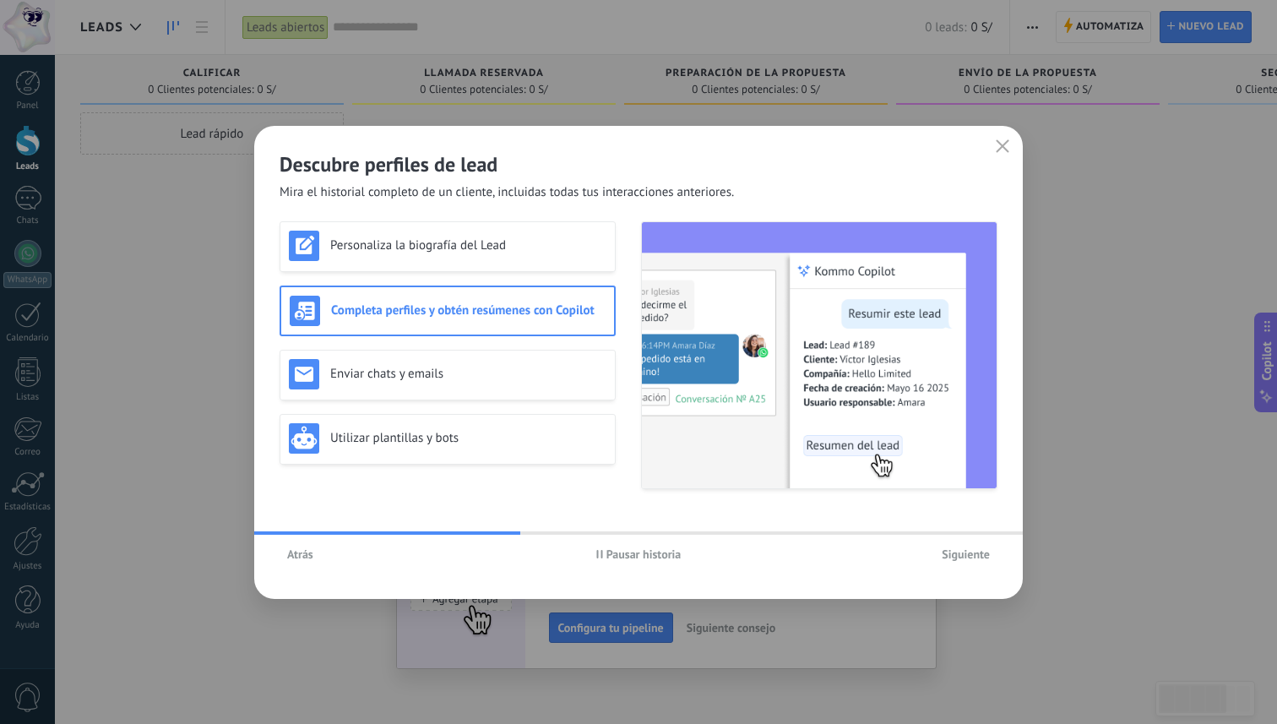
click at [959, 558] on span "Siguiente" at bounding box center [966, 554] width 48 height 12
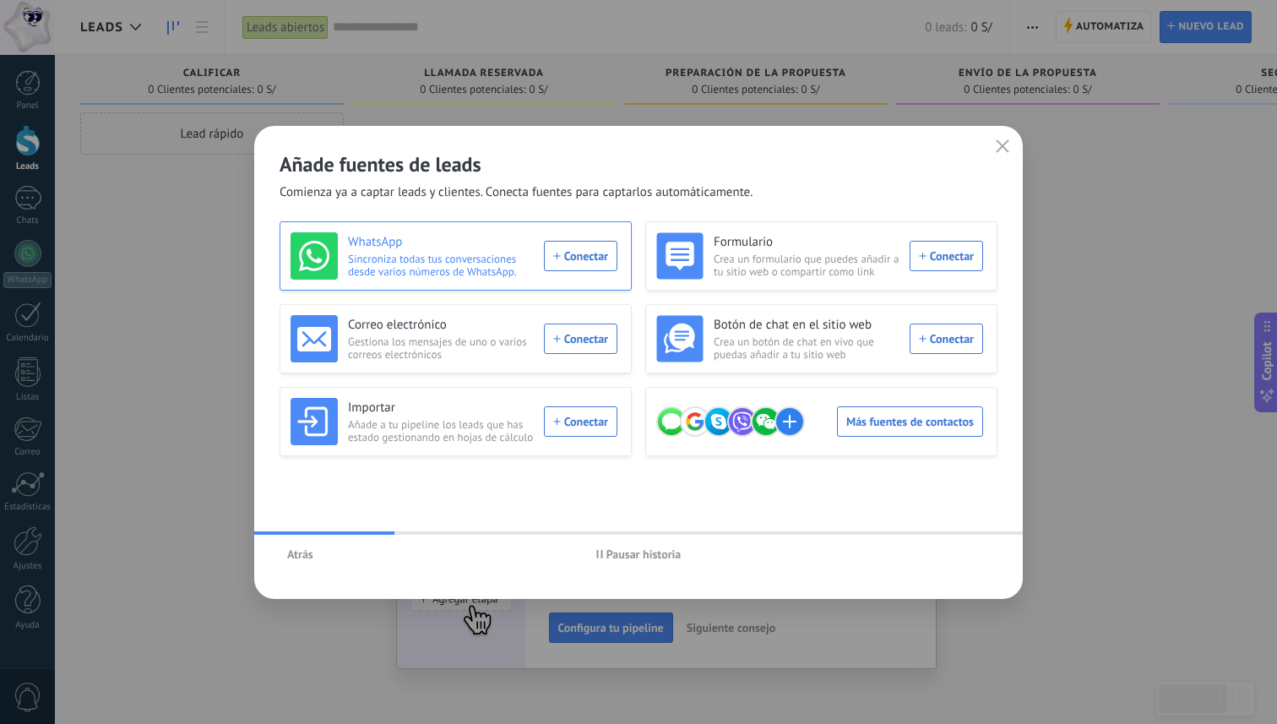
click at [572, 253] on div "WhatsApp Sincroniza todas tus conversaciones desde varios números de WhatsApp. …" at bounding box center [454, 255] width 327 height 47
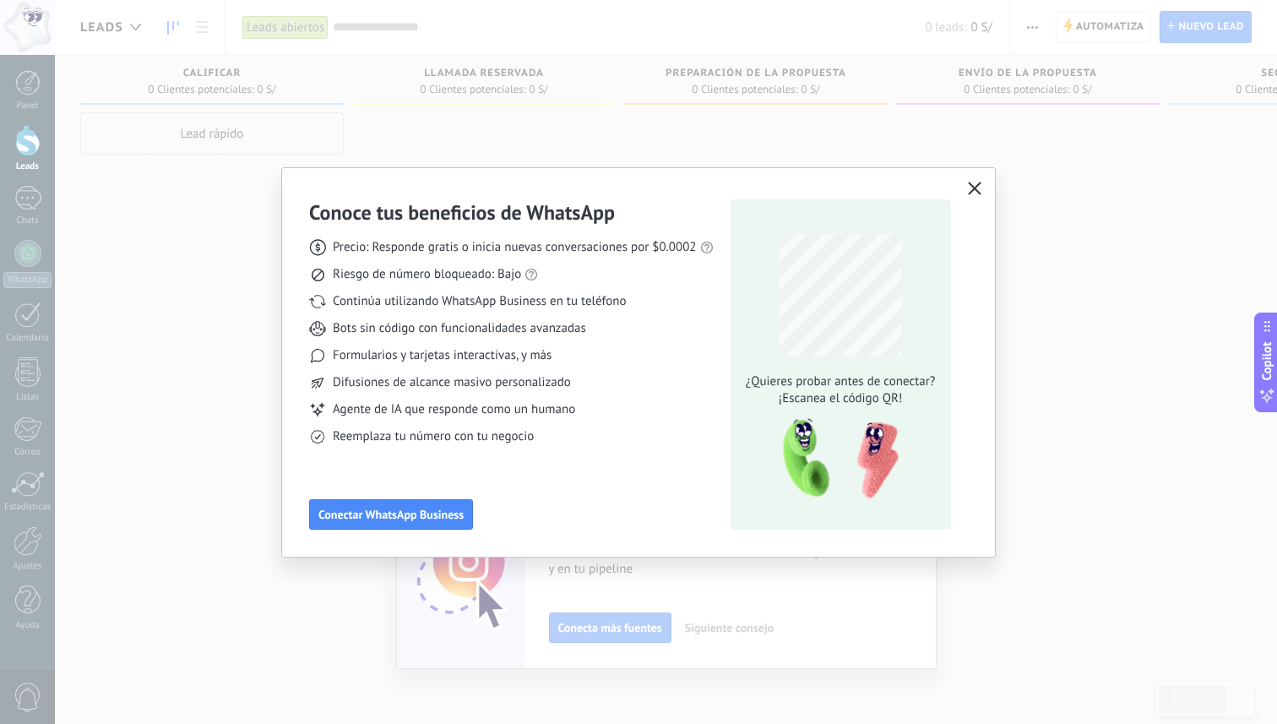
click at [979, 184] on use "button" at bounding box center [974, 188] width 13 height 13
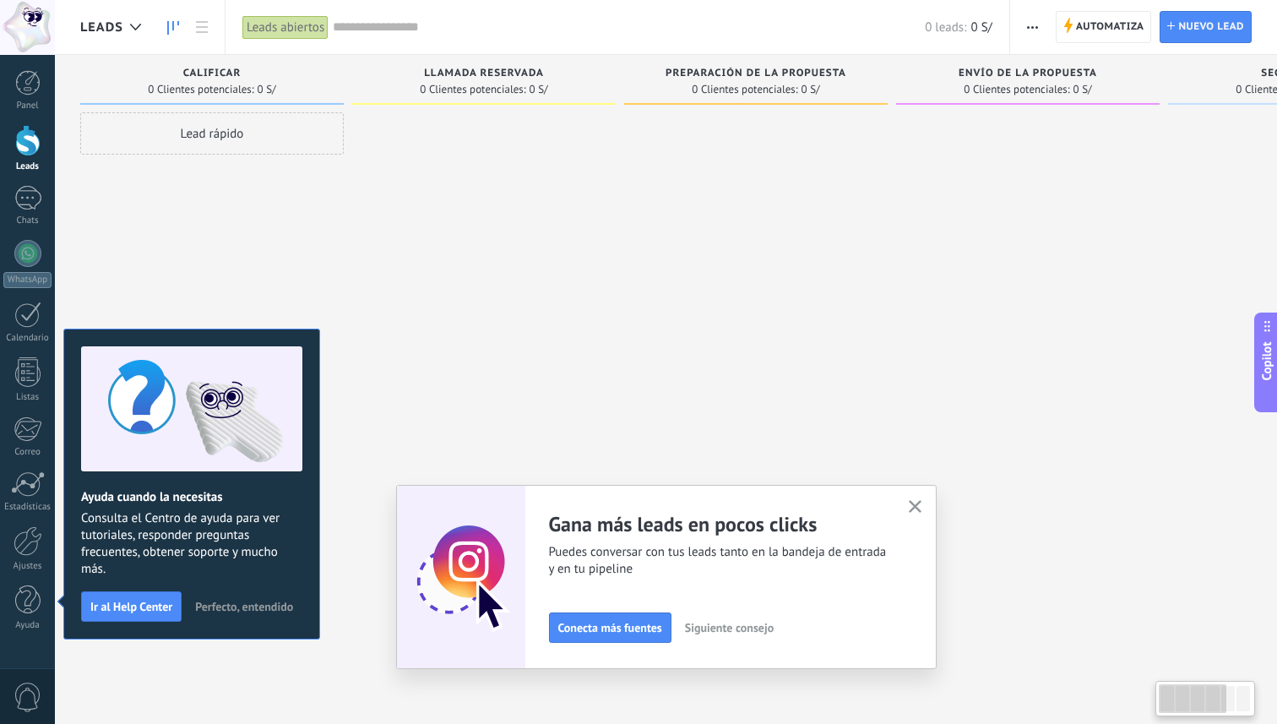
click at [924, 506] on button "button" at bounding box center [915, 507] width 21 height 23
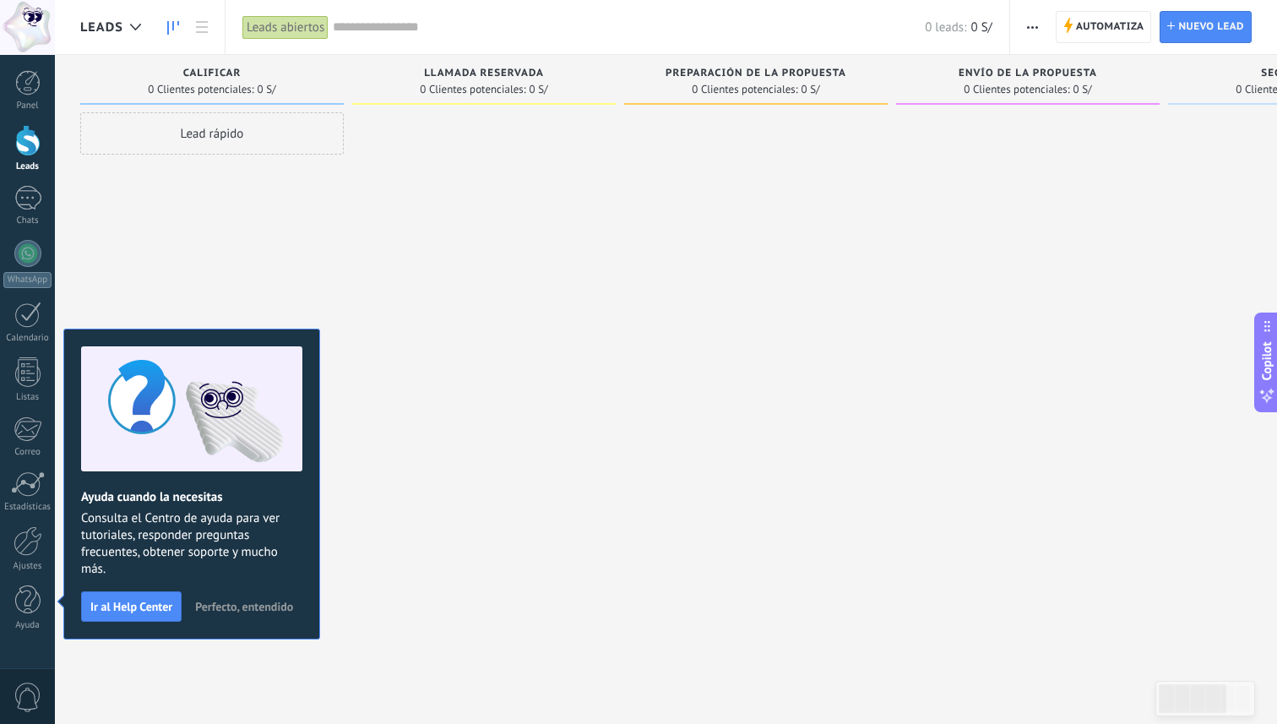
click at [253, 607] on span "Perfecto, entendido" at bounding box center [244, 607] width 98 height 12
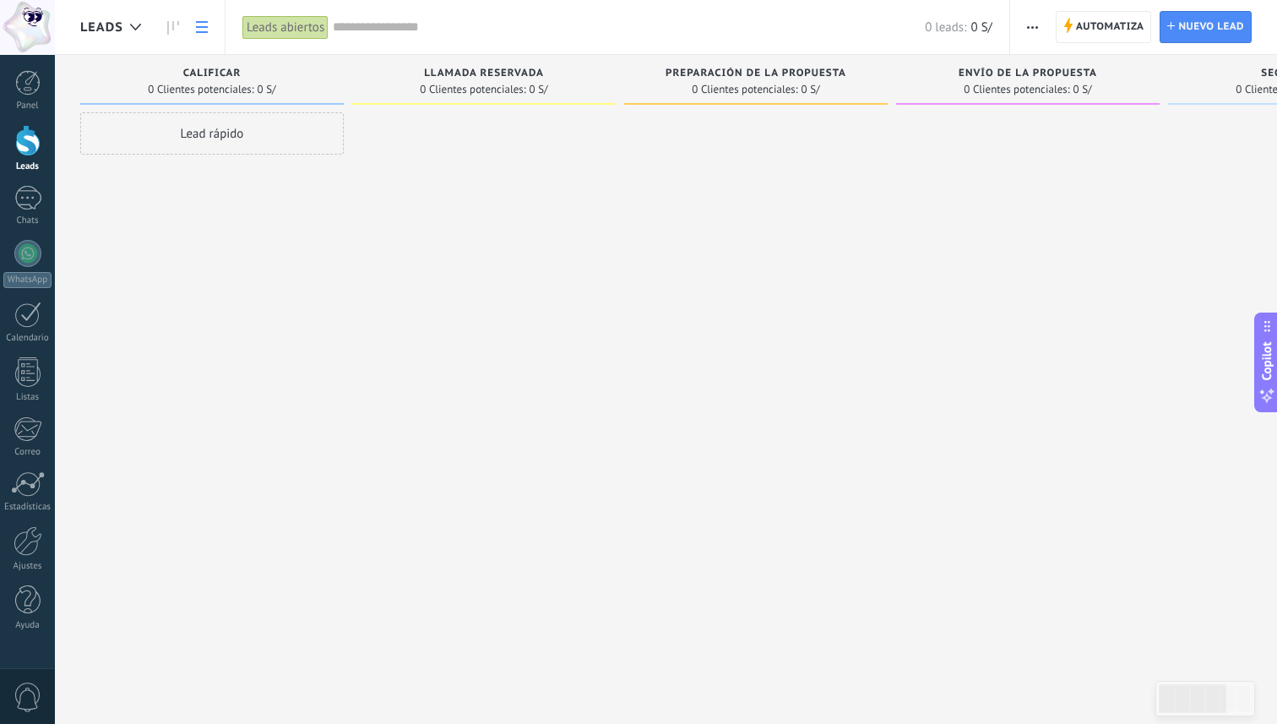
click at [202, 29] on icon at bounding box center [202, 27] width 12 height 12
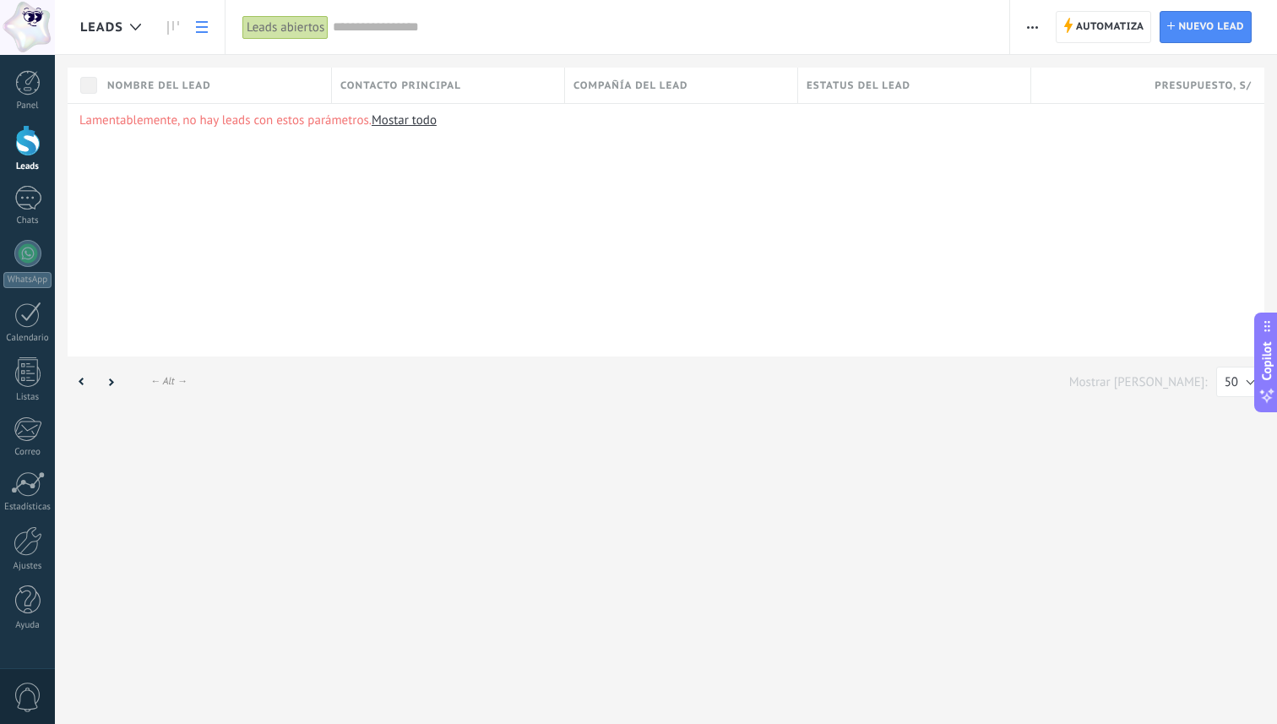
click at [131, 28] on icon at bounding box center [135, 27] width 11 height 7
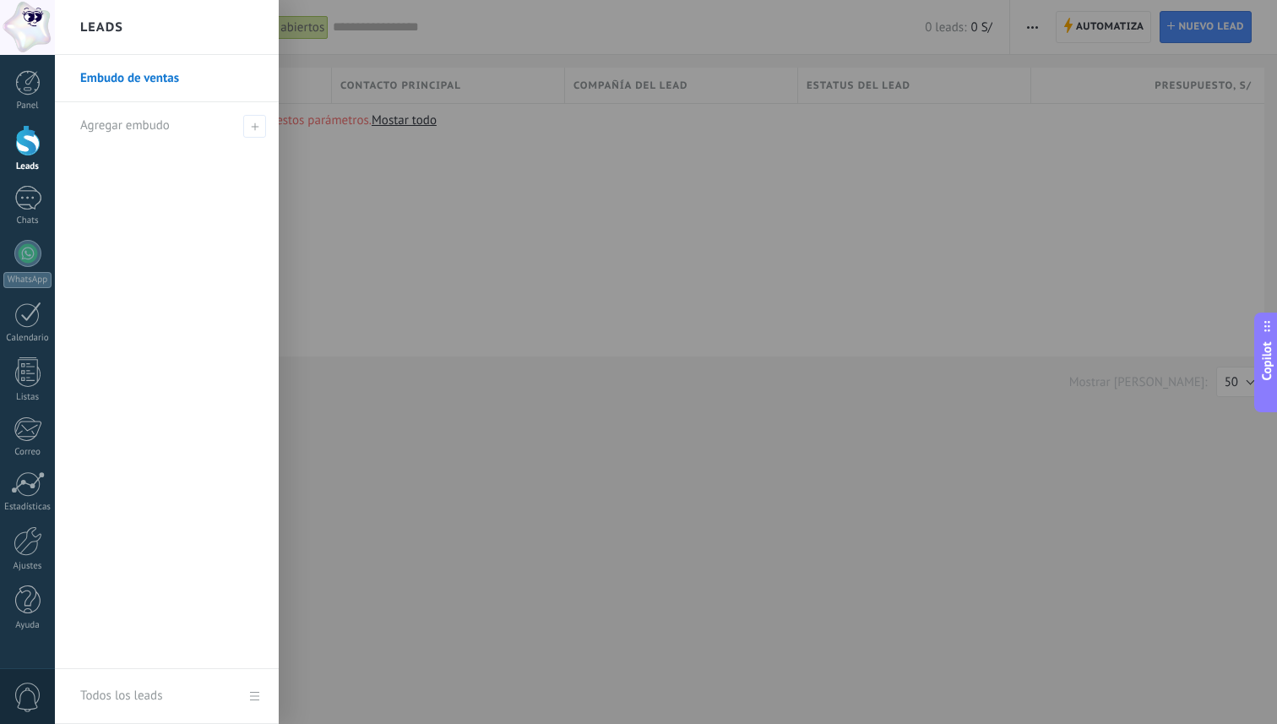
click at [150, 77] on link "Embudo de ventas" at bounding box center [171, 78] width 182 height 47
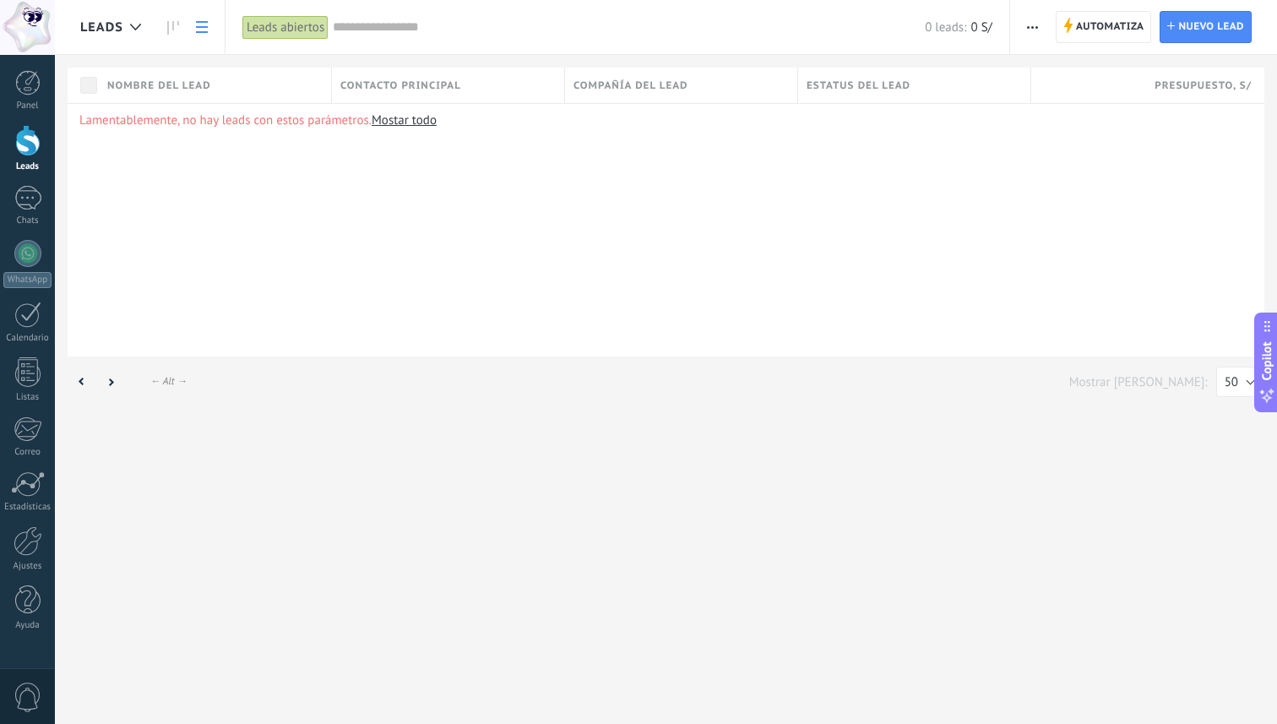
click at [204, 26] on use at bounding box center [202, 27] width 12 height 12
click at [27, 92] on div at bounding box center [27, 82] width 25 height 25
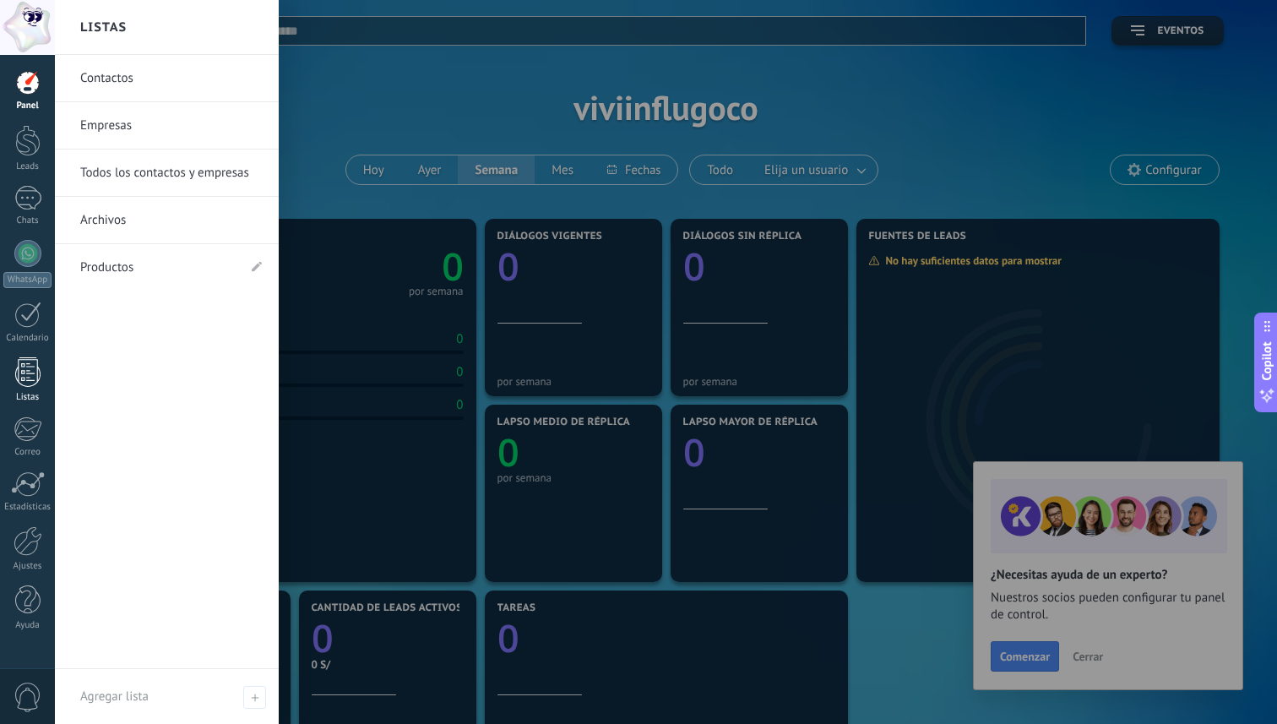
click at [32, 392] on div "Listas" at bounding box center [27, 397] width 49 height 11
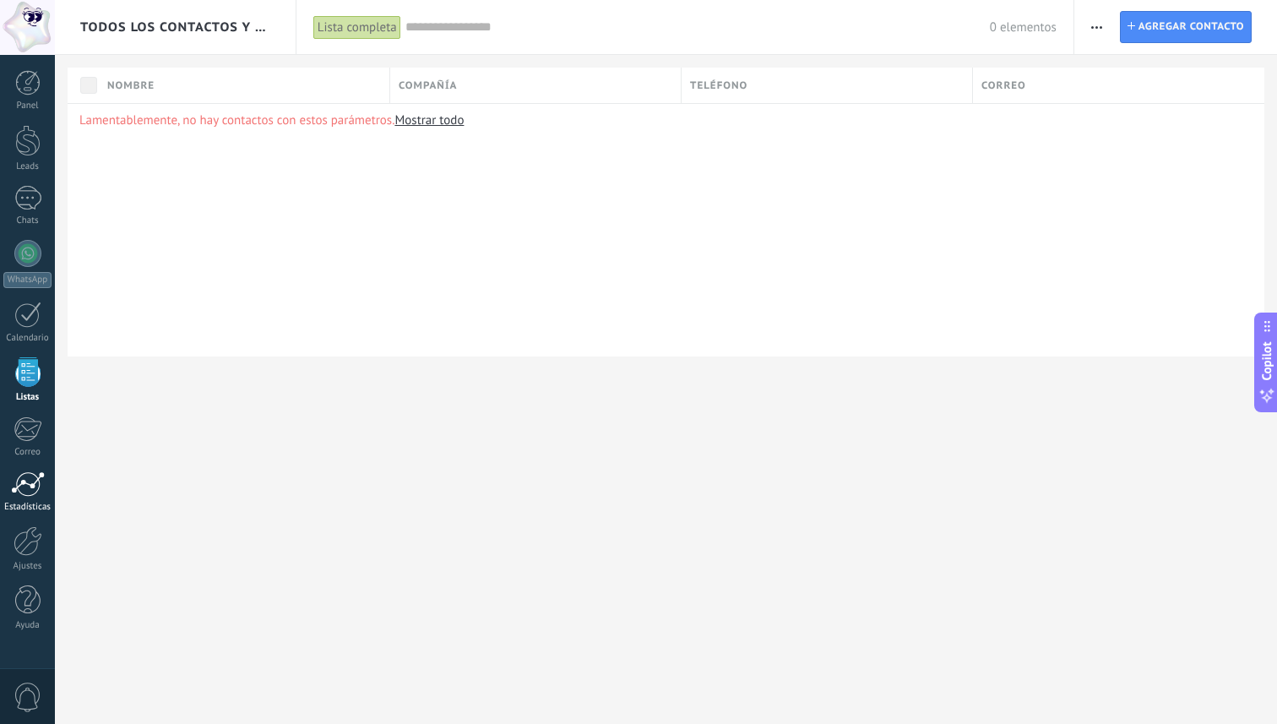
click at [24, 474] on div at bounding box center [28, 483] width 34 height 25
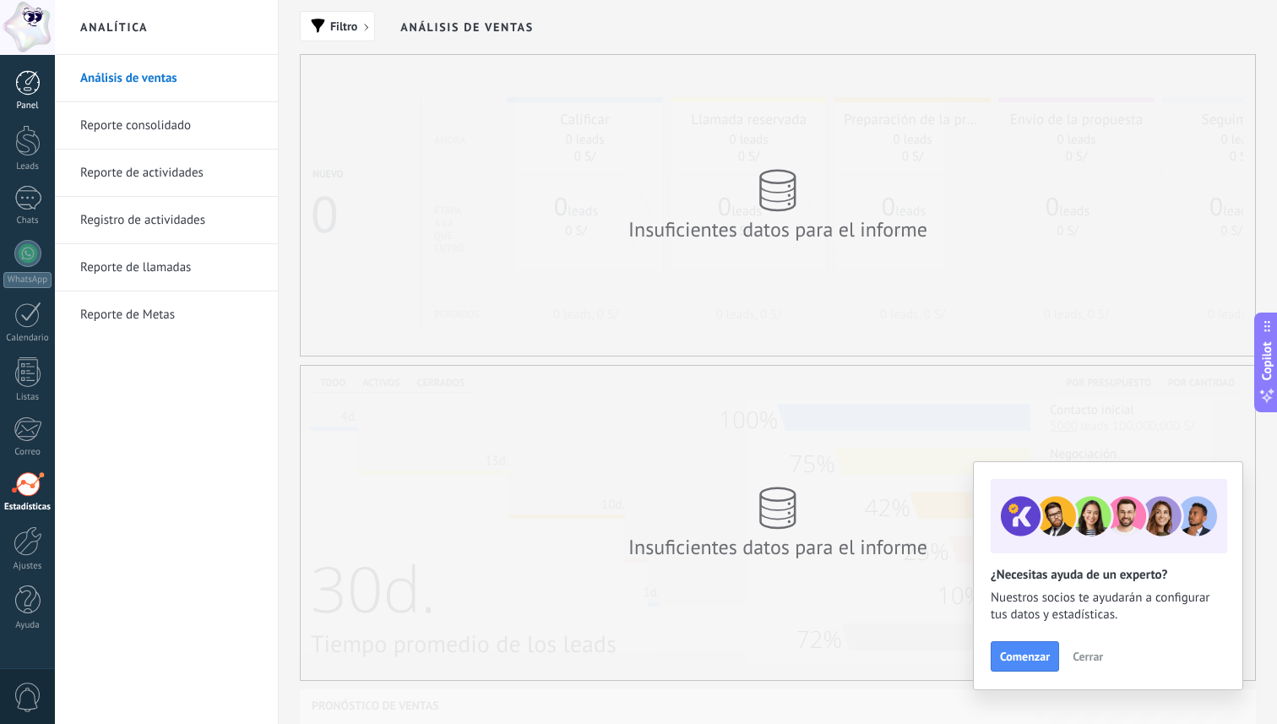
click at [24, 74] on div at bounding box center [27, 82] width 25 height 25
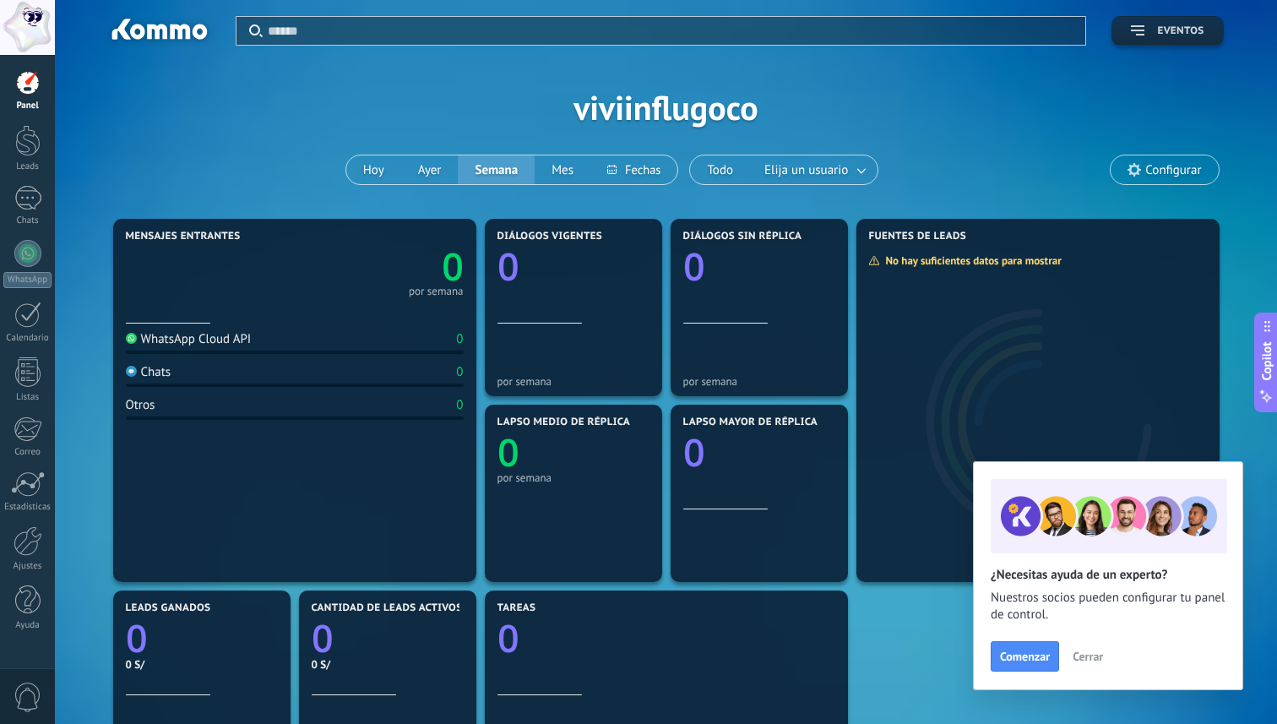
click at [1152, 43] on button "Eventos" at bounding box center [1168, 31] width 112 height 30
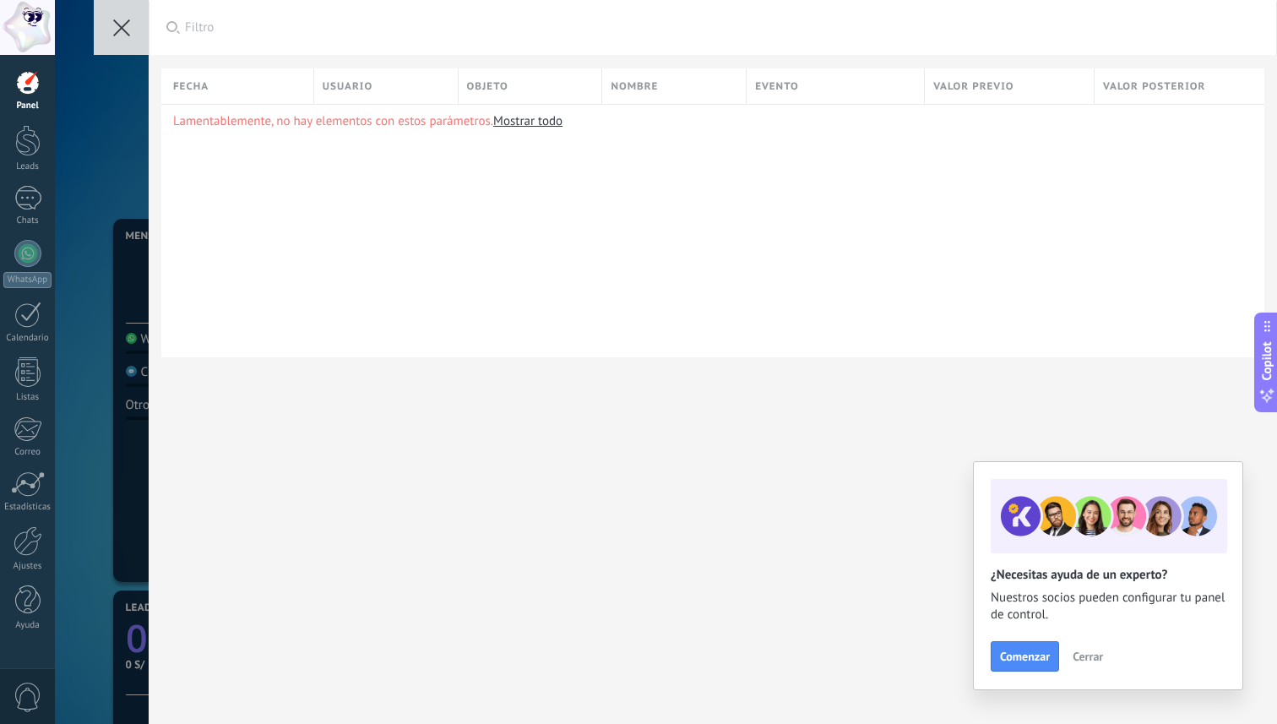
click at [131, 41] on button at bounding box center [121, 27] width 55 height 55
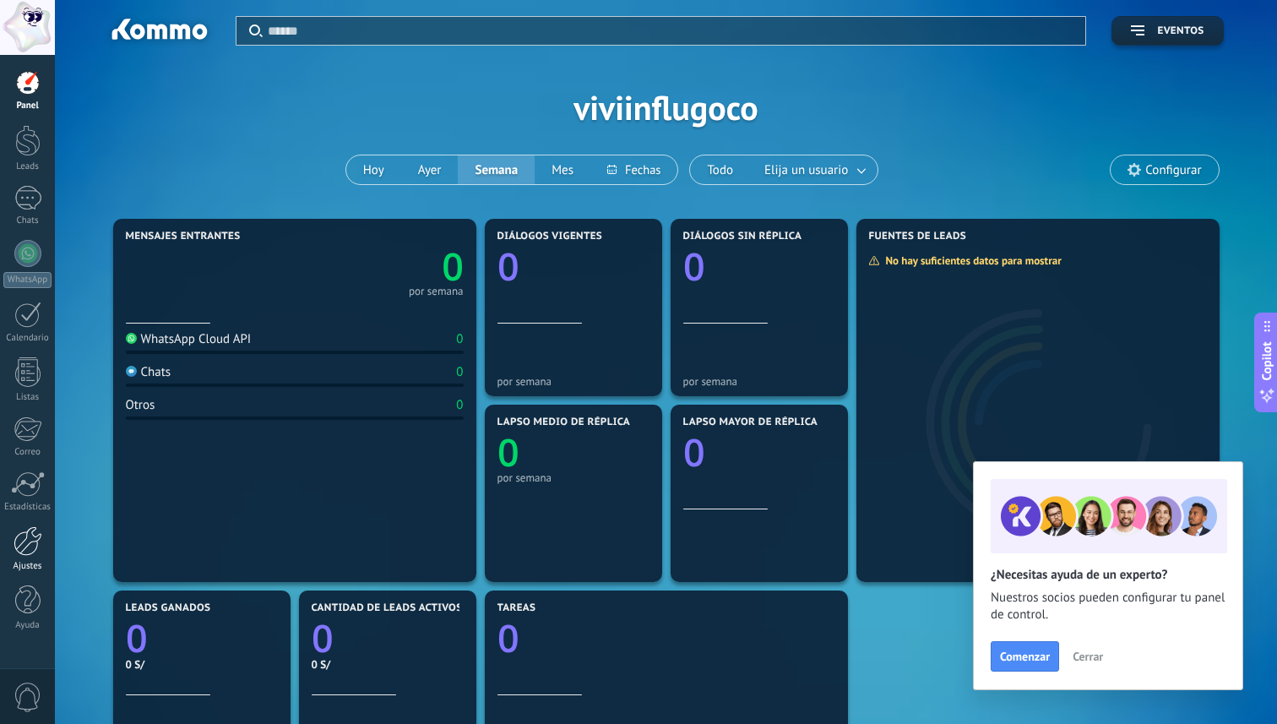
click at [25, 537] on div at bounding box center [28, 541] width 29 height 30
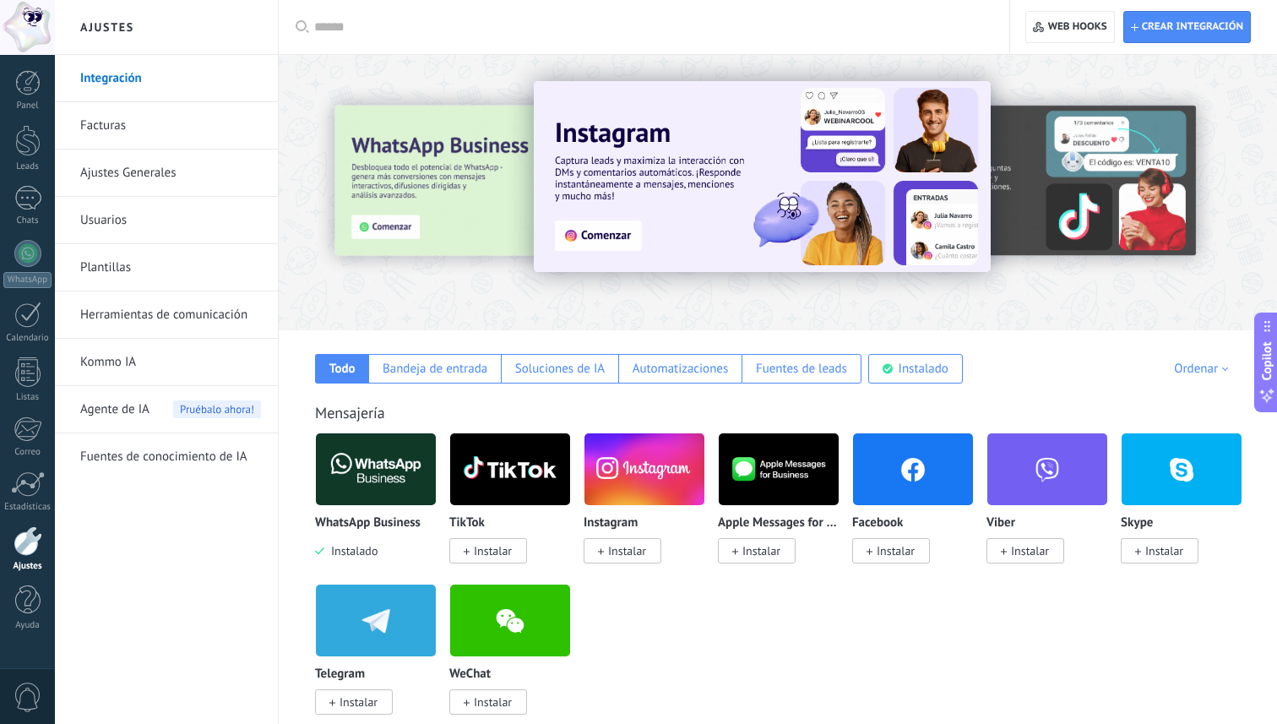
click at [155, 274] on link "Plantillas" at bounding box center [170, 267] width 181 height 47
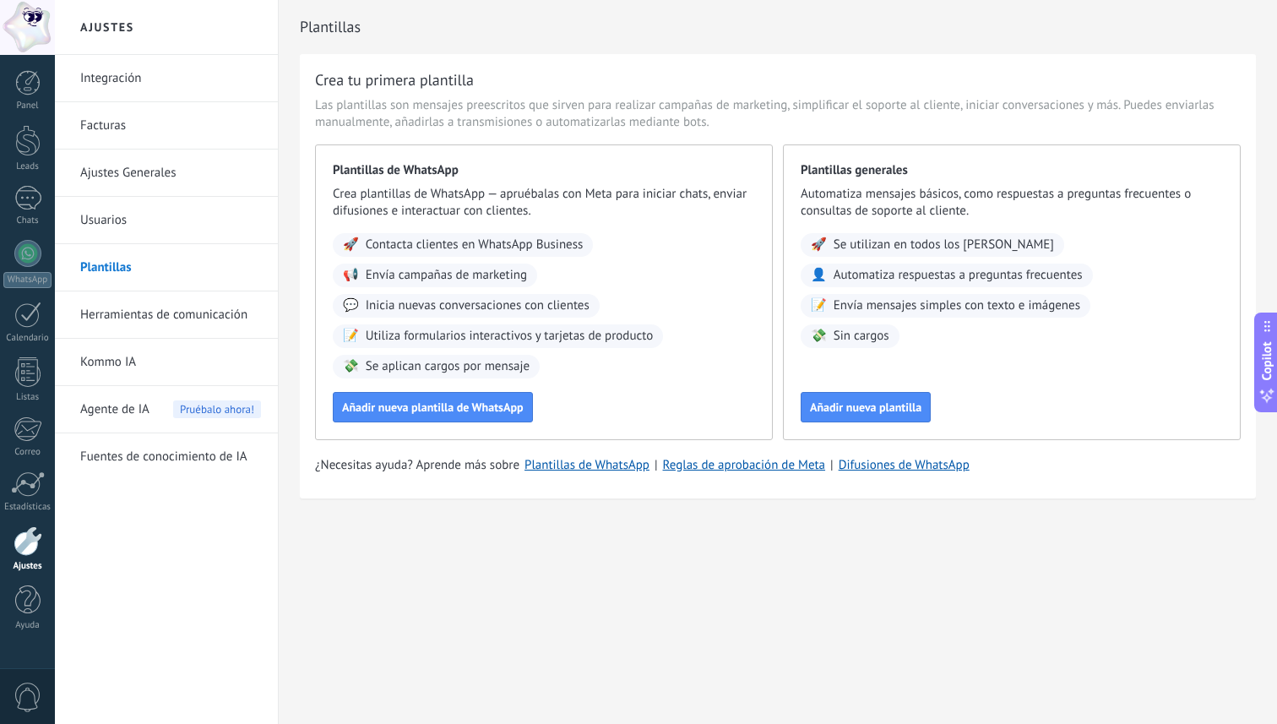
click at [128, 188] on link "Ajustes Generales" at bounding box center [170, 173] width 181 height 47
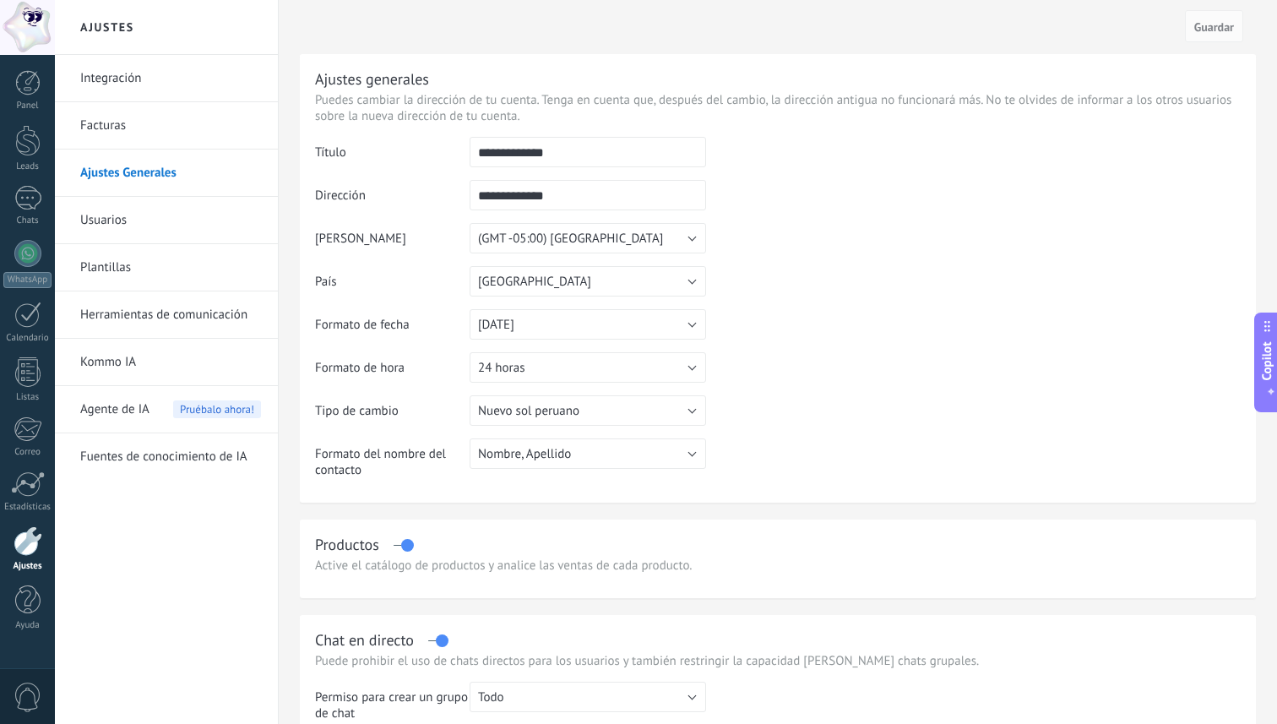
click at [162, 137] on link "Facturas" at bounding box center [170, 125] width 181 height 47
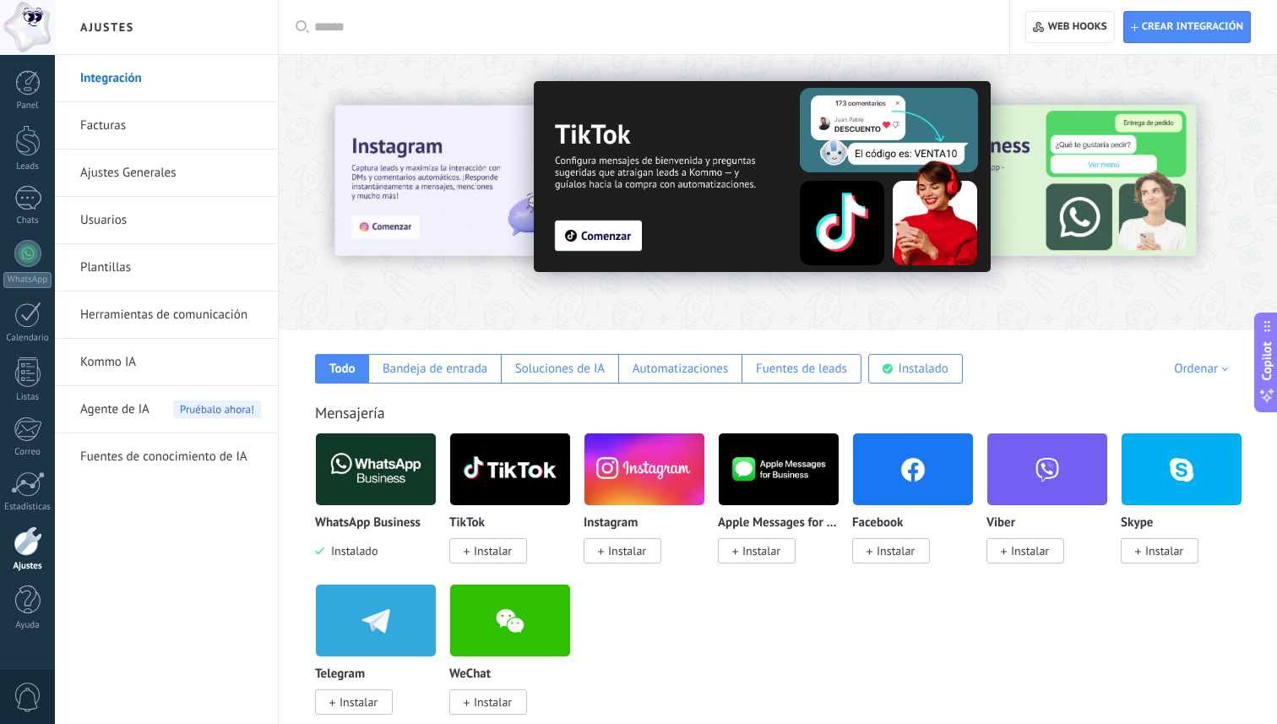
click at [126, 123] on link "Facturas" at bounding box center [170, 125] width 181 height 47
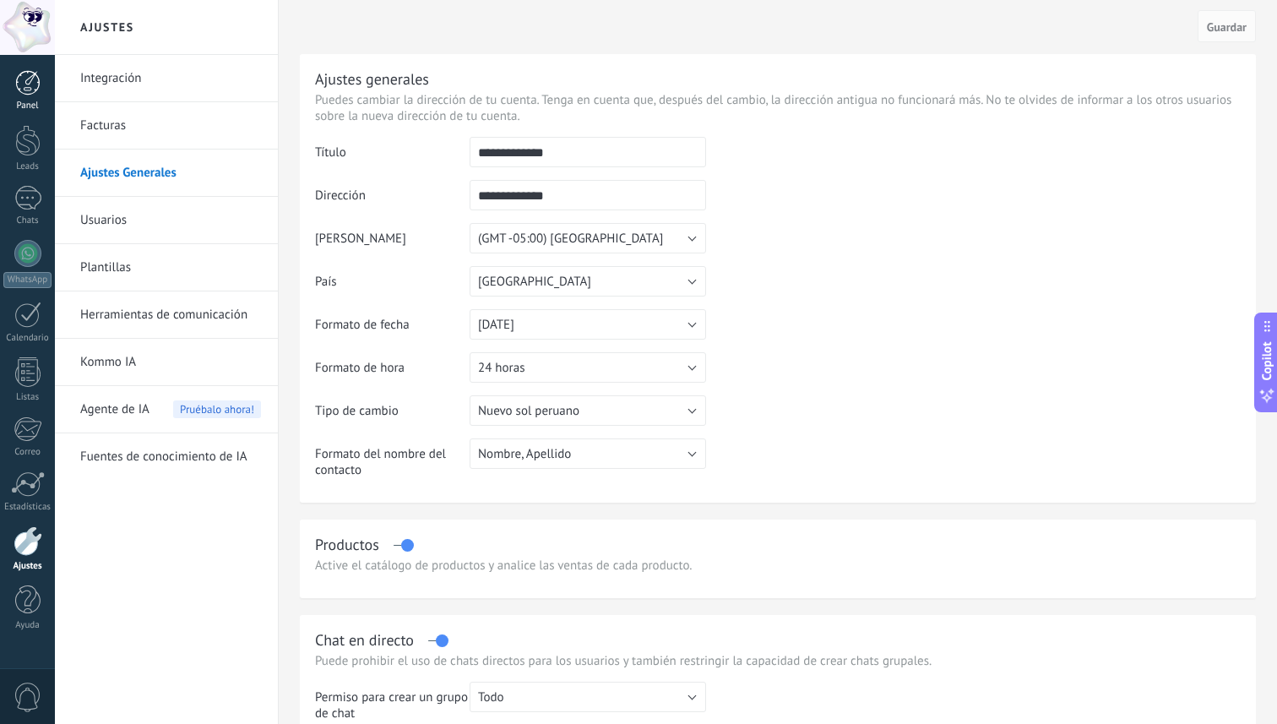
click at [23, 96] on link "Panel" at bounding box center [27, 90] width 55 height 41
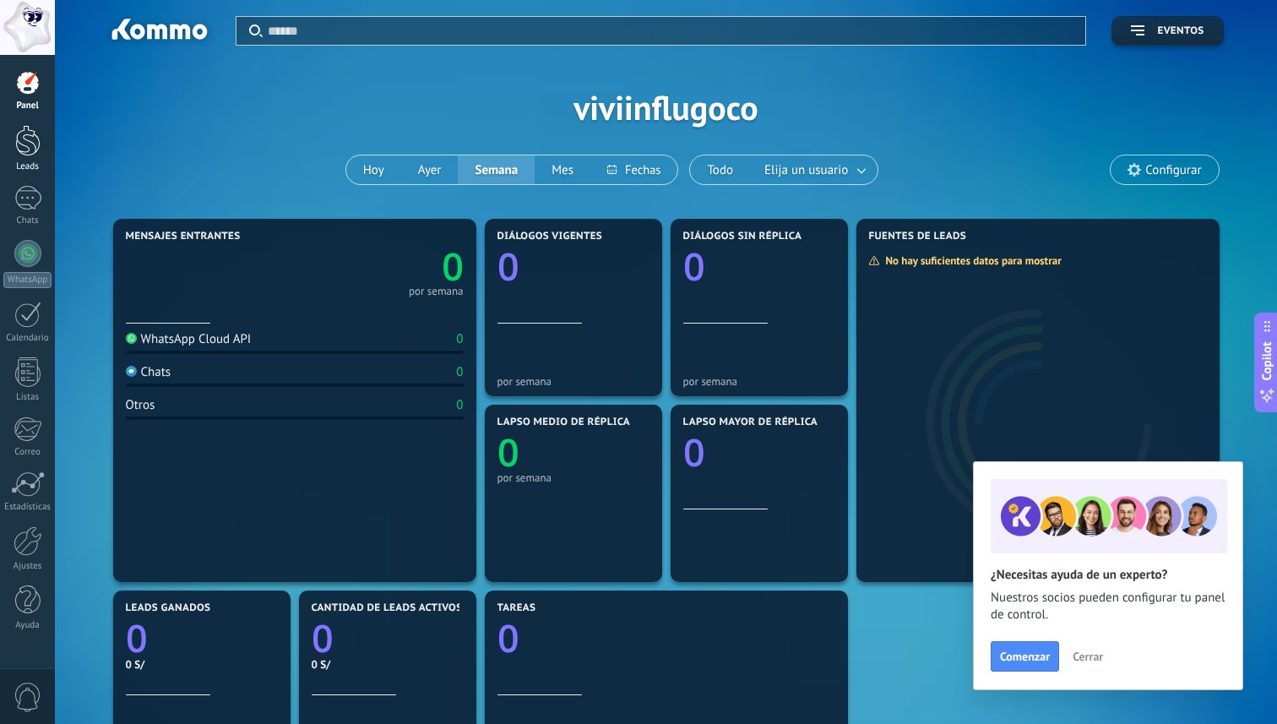
click at [19, 148] on div at bounding box center [27, 140] width 25 height 31
